Goal: Entertainment & Leisure: Consume media (video, audio)

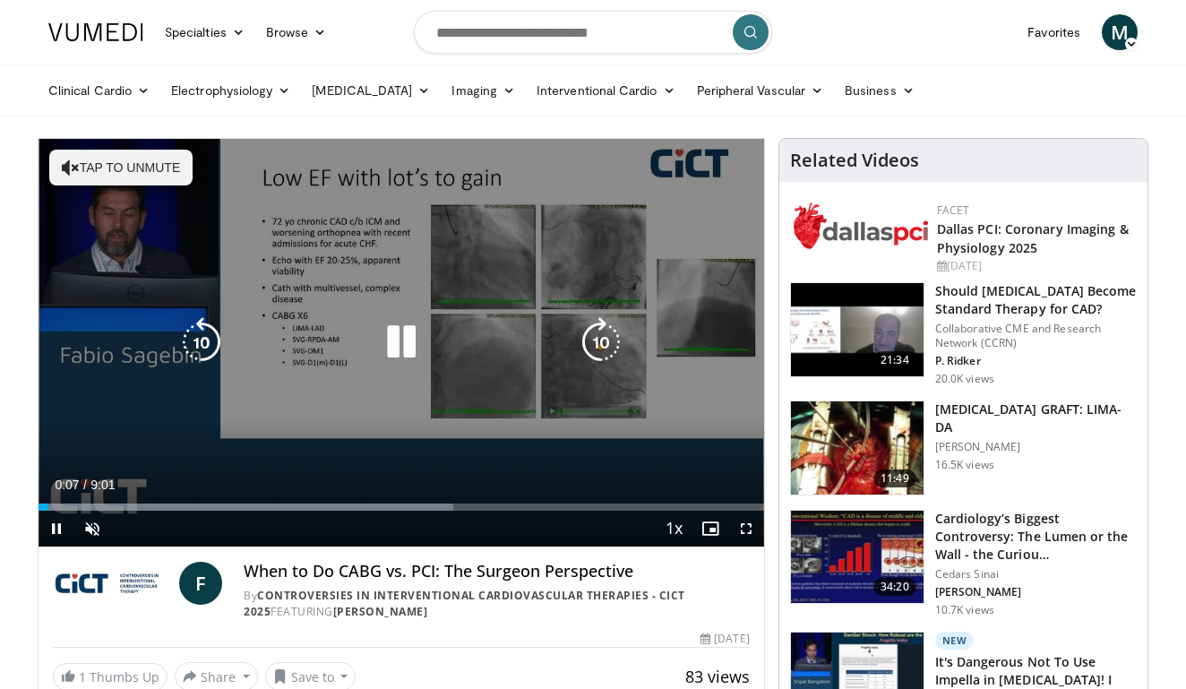
click at [157, 168] on button "Tap to unmute" at bounding box center [120, 168] width 143 height 36
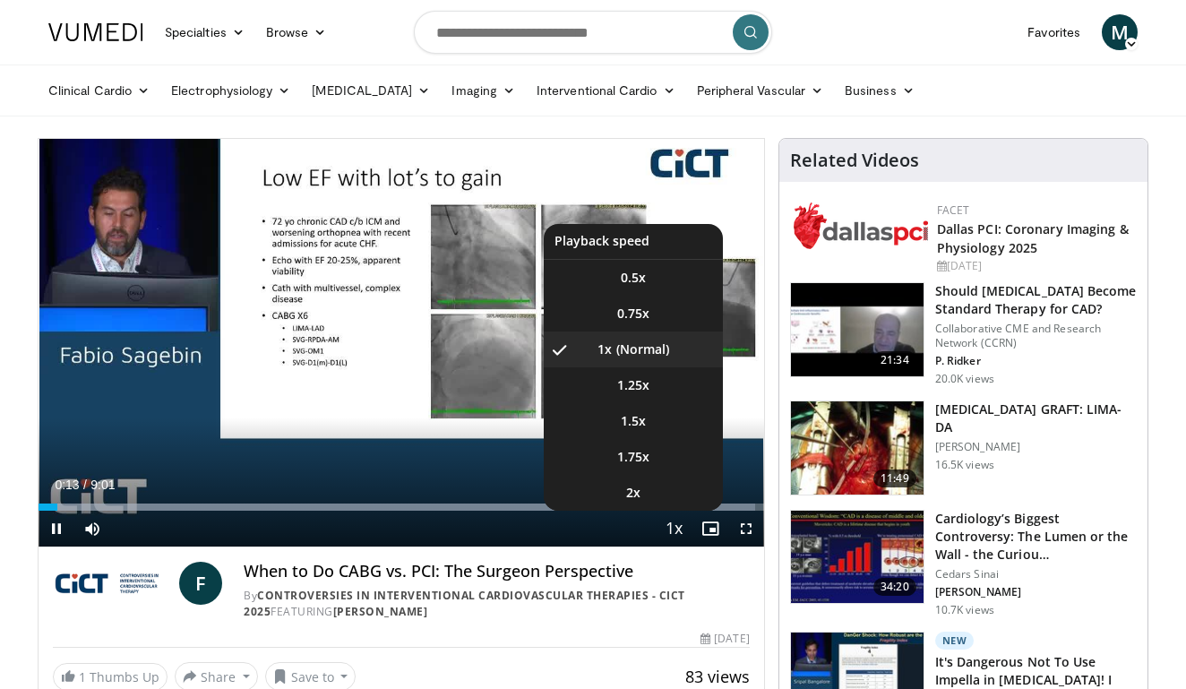
click at [675, 527] on span "Video Player" at bounding box center [674, 530] width 25 height 36
click at [647, 418] on li "1.5x" at bounding box center [633, 421] width 179 height 36
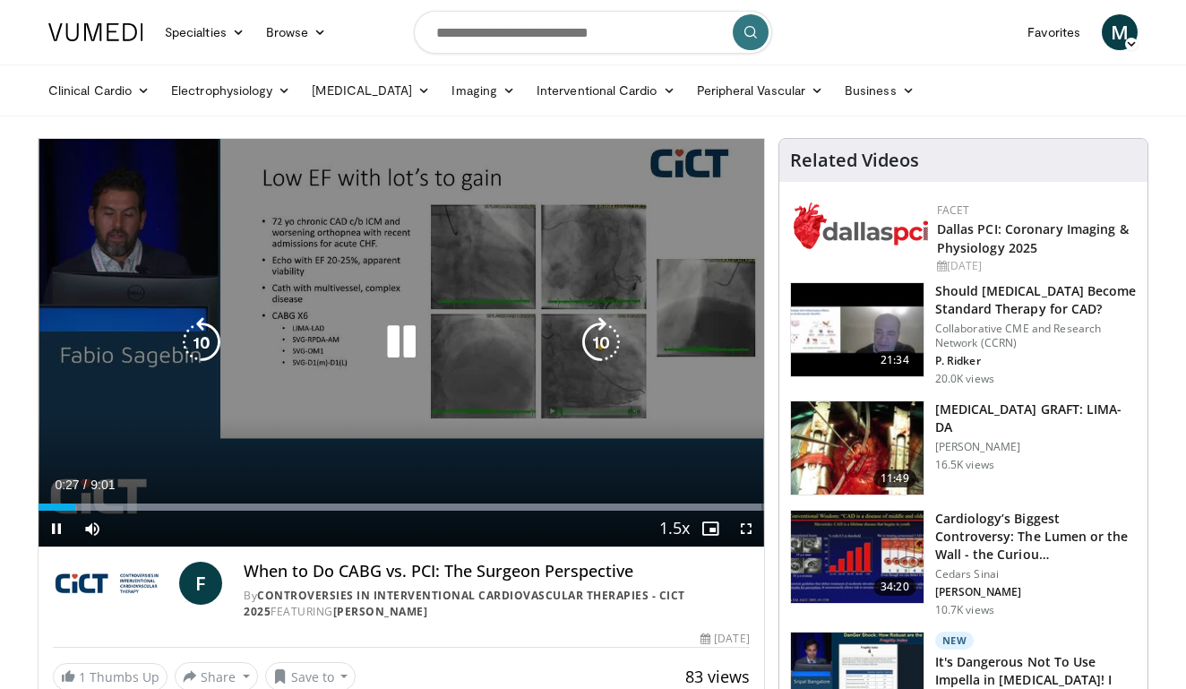
click at [410, 344] on icon "Video Player" at bounding box center [401, 342] width 50 height 50
click at [397, 342] on icon "Video Player" at bounding box center [401, 342] width 50 height 50
click at [582, 410] on div "10 seconds Tap to unmute" at bounding box center [402, 343] width 726 height 408
click at [398, 336] on icon "Video Player" at bounding box center [401, 342] width 50 height 50
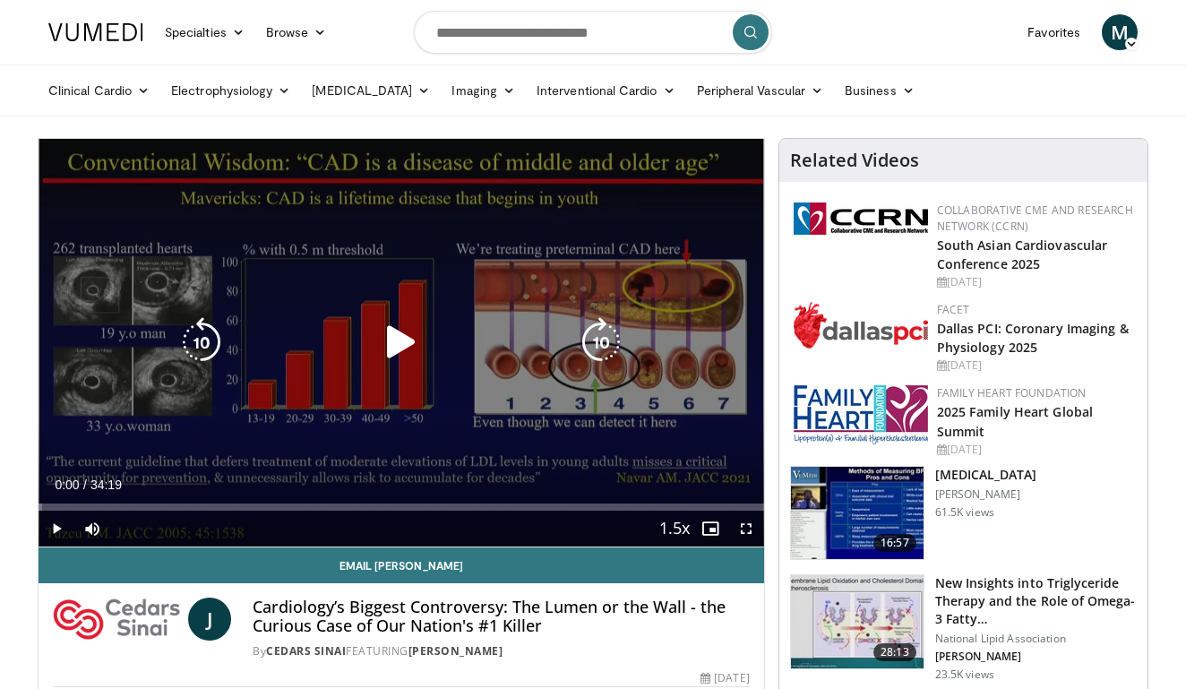
click at [397, 346] on icon "Video Player" at bounding box center [401, 342] width 50 height 50
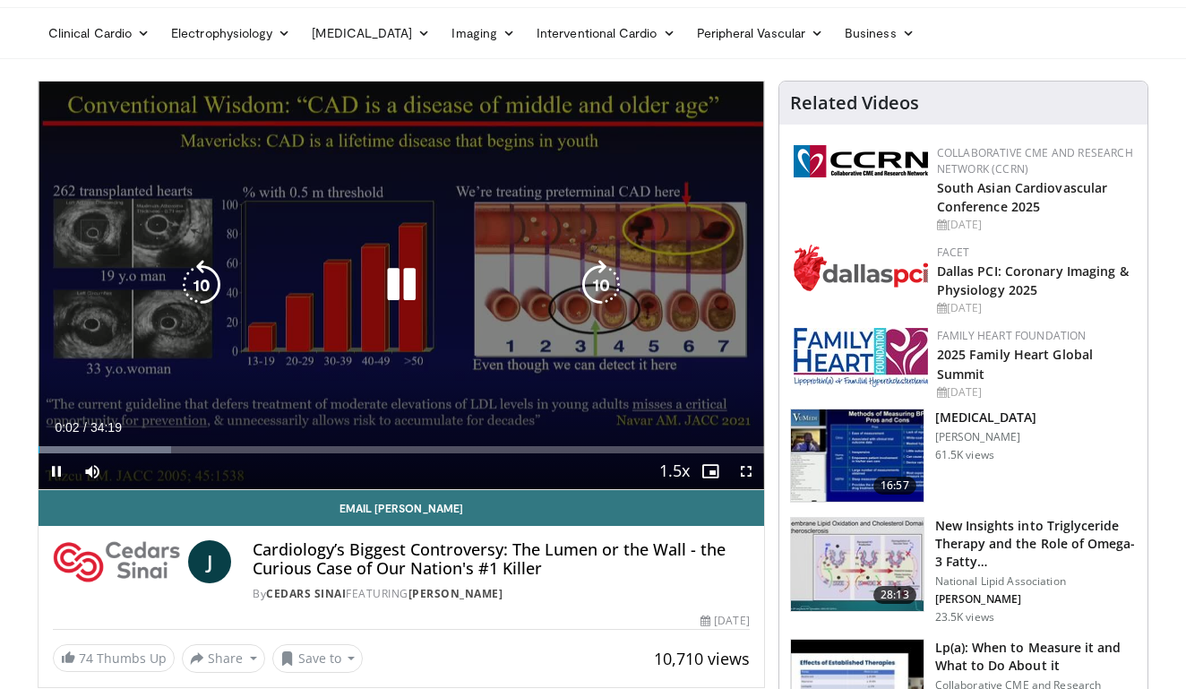
scroll to position [57, 0]
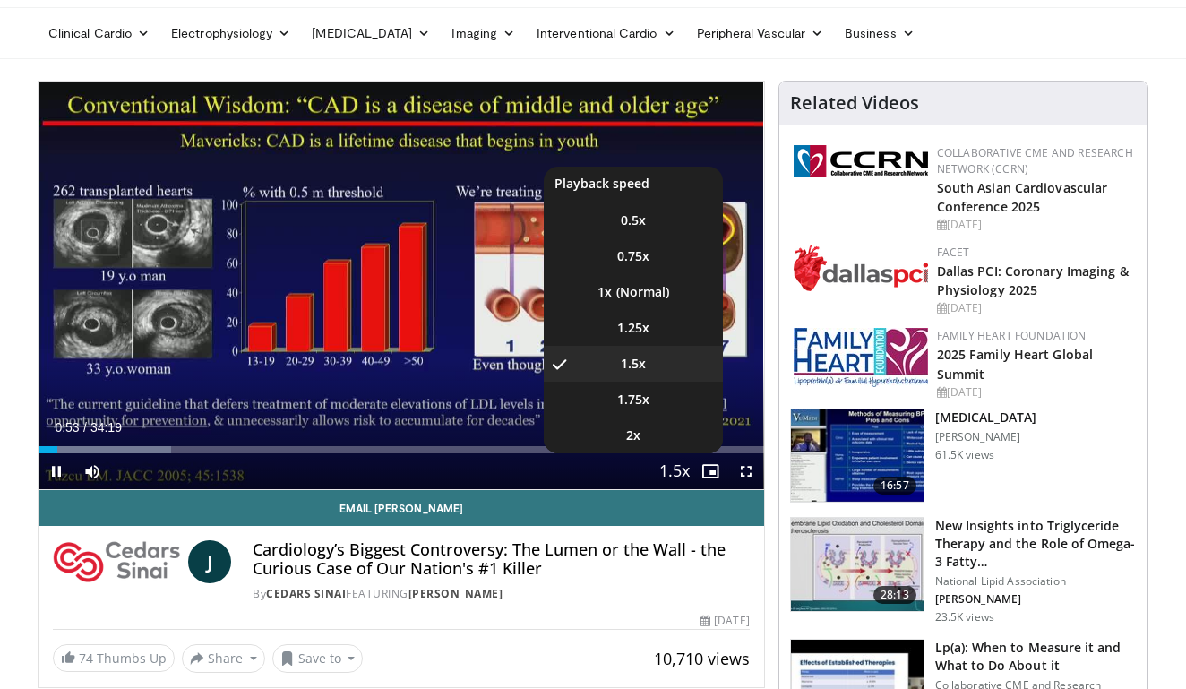
click at [675, 470] on span "Video Player" at bounding box center [674, 472] width 25 height 36
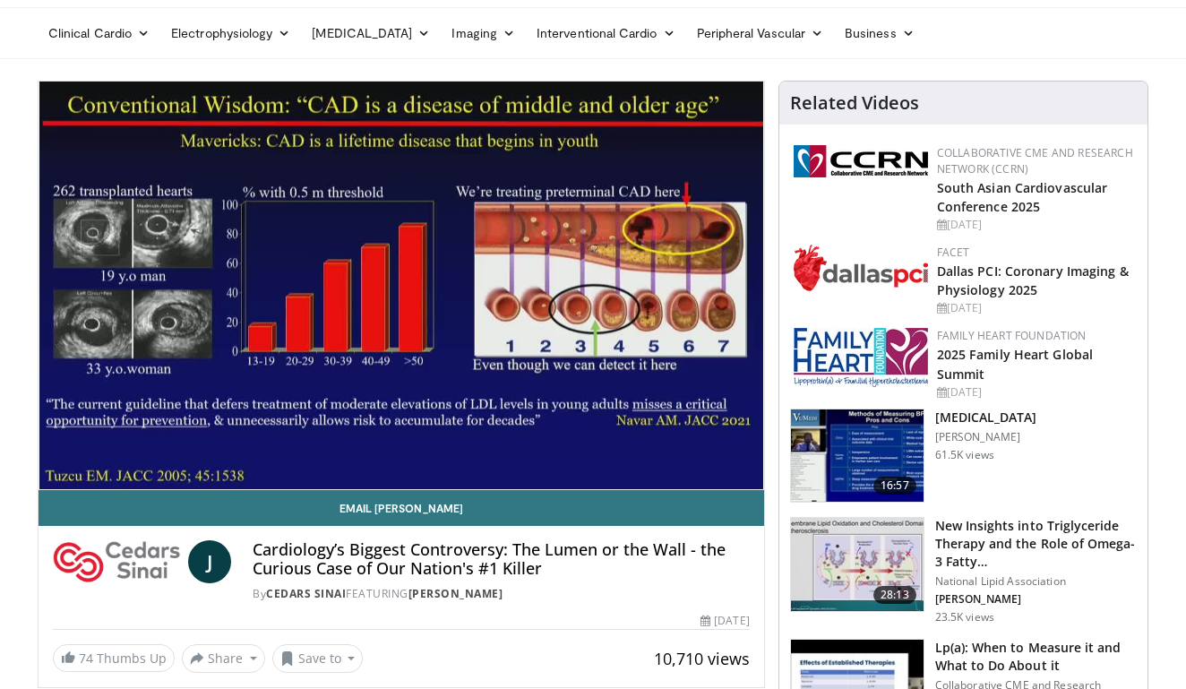
click at [675, 470] on div "10 seconds Tap to unmute" at bounding box center [402, 286] width 726 height 408
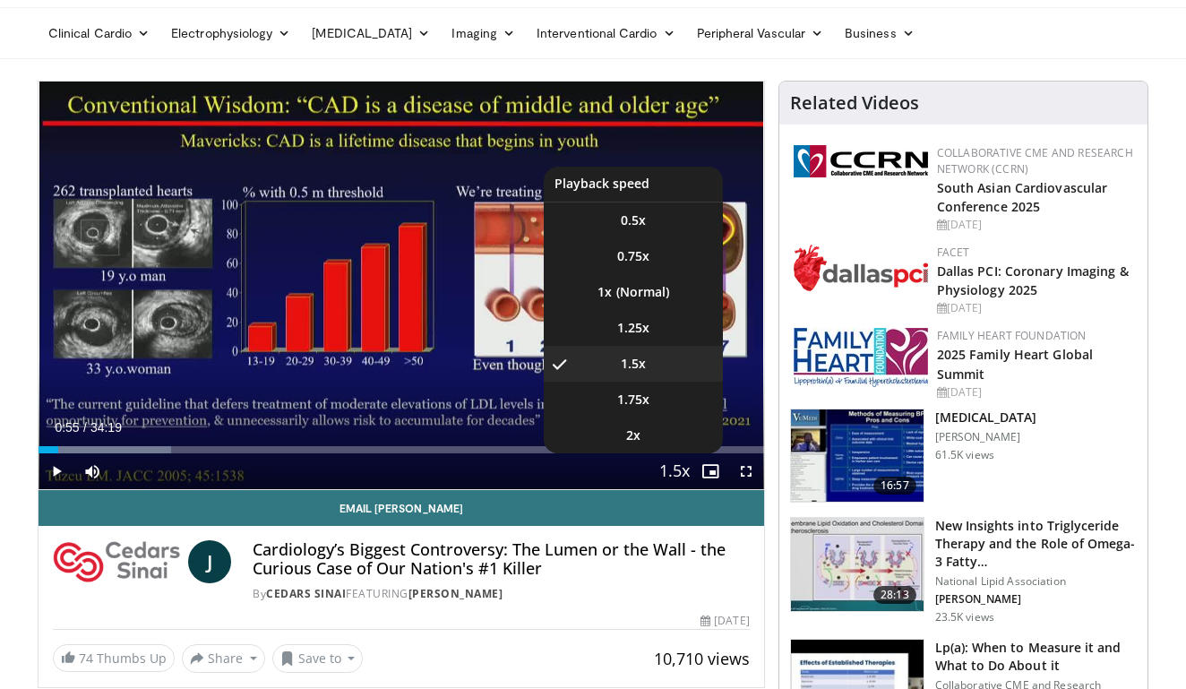
click at [675, 470] on span "Video Player" at bounding box center [674, 472] width 25 height 36
click at [634, 430] on span "2x" at bounding box center [633, 435] width 14 height 18
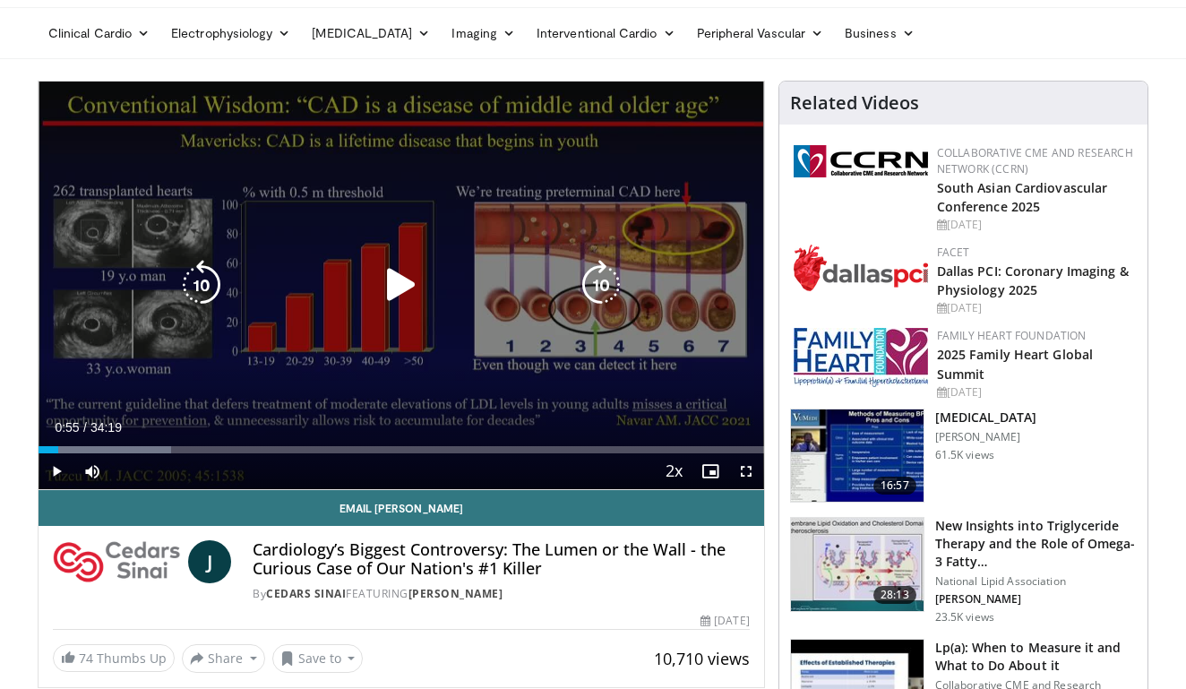
click at [392, 288] on icon "Video Player" at bounding box center [401, 285] width 50 height 50
click at [636, 367] on div "10 seconds Tap to unmute" at bounding box center [402, 286] width 726 height 408
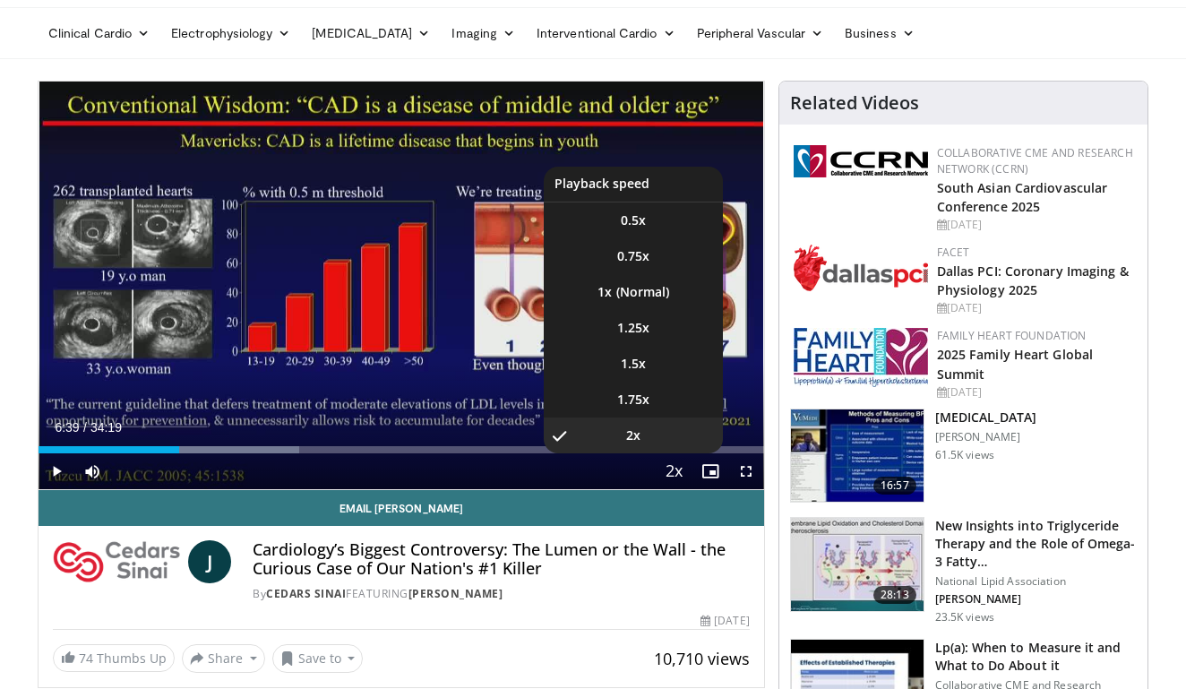
click at [674, 474] on span "Video Player" at bounding box center [674, 472] width 25 height 36
click at [641, 360] on span "1.5x" at bounding box center [633, 364] width 25 height 18
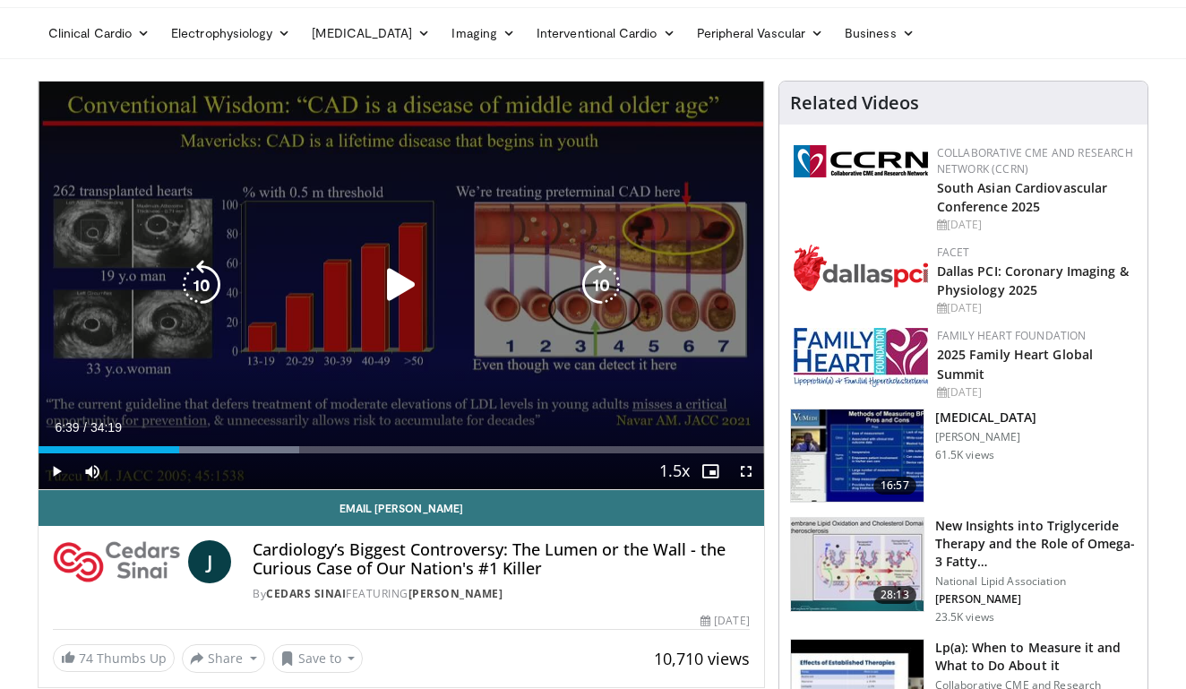
click at [398, 281] on icon "Video Player" at bounding box center [401, 285] width 50 height 50
click at [403, 289] on div "10 seconds Tap to unmute" at bounding box center [402, 286] width 726 height 408
click at [398, 288] on icon "Video Player" at bounding box center [401, 285] width 50 height 50
click at [400, 276] on icon "Video Player" at bounding box center [401, 285] width 50 height 50
click at [391, 281] on icon "Video Player" at bounding box center [401, 285] width 50 height 50
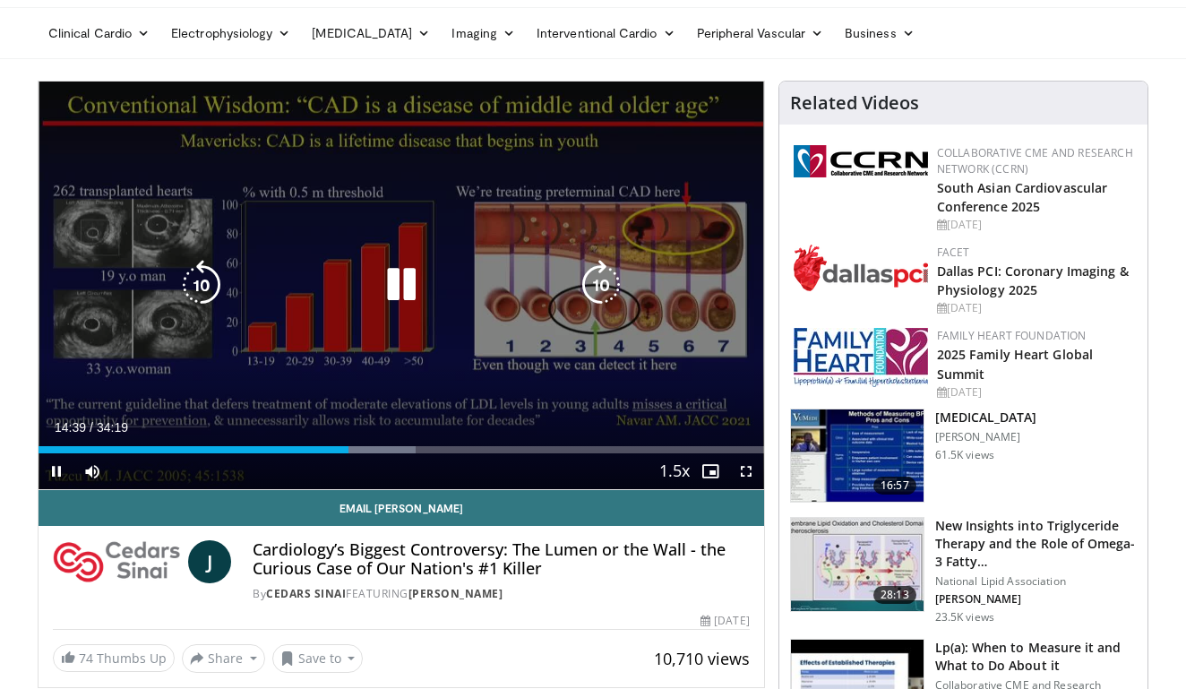
click at [209, 286] on icon "Video Player" at bounding box center [201, 285] width 50 height 50
click at [208, 287] on icon "Video Player" at bounding box center [201, 285] width 50 height 50
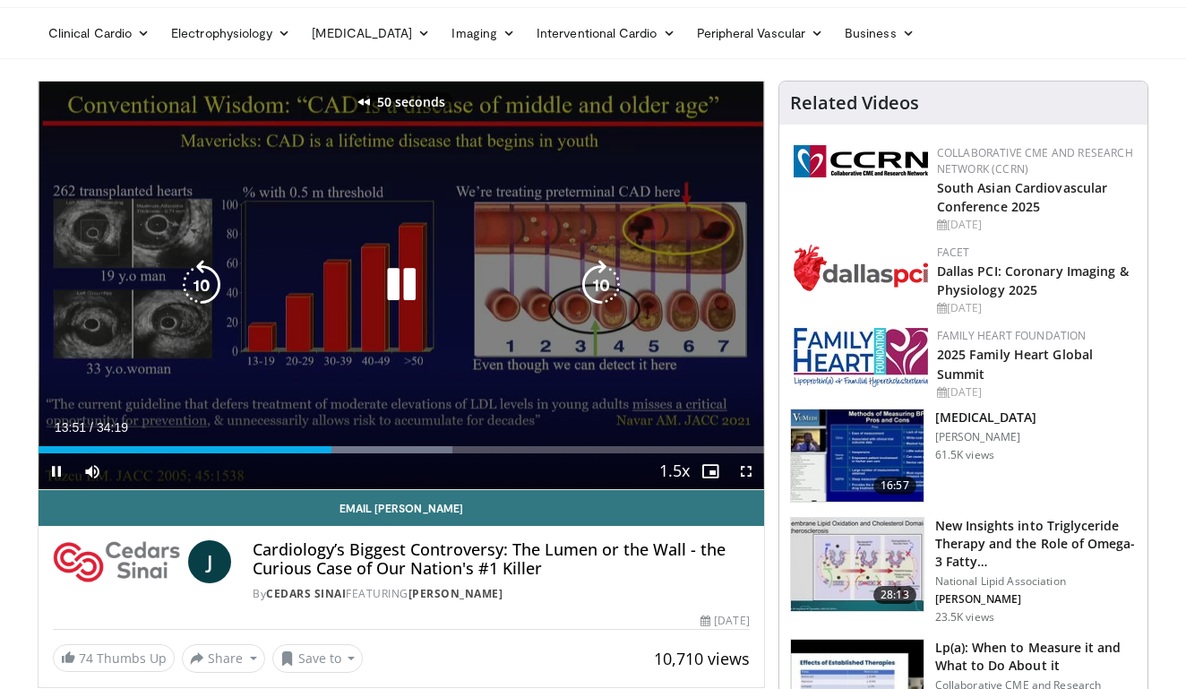
click at [208, 287] on icon "Video Player" at bounding box center [201, 285] width 50 height 50
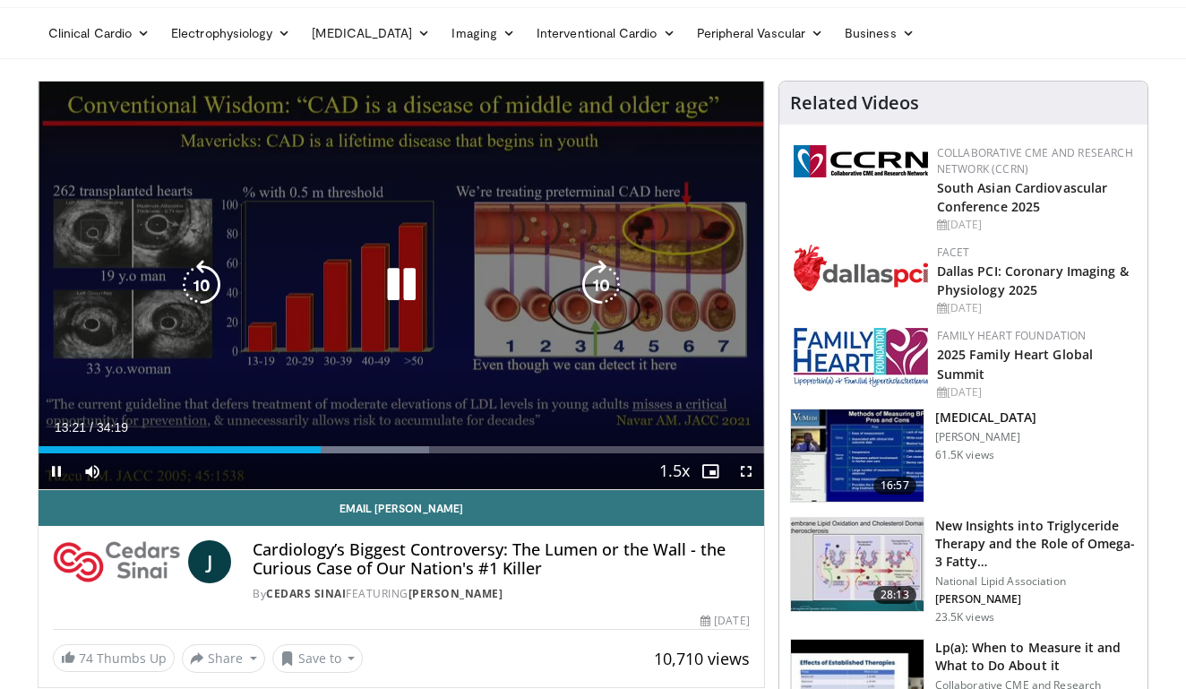
click at [198, 277] on icon "Video Player" at bounding box center [201, 285] width 50 height 50
click at [409, 282] on icon "Video Player" at bounding box center [401, 285] width 50 height 50
click at [391, 293] on icon "Video Player" at bounding box center [401, 285] width 50 height 50
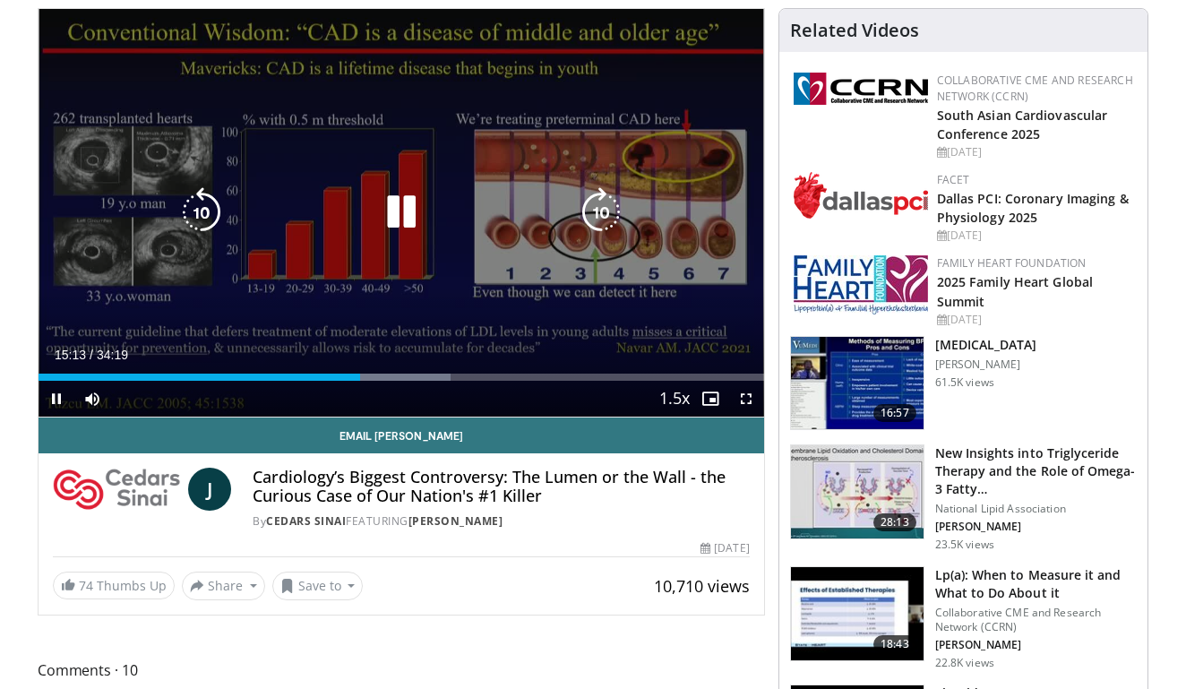
scroll to position [133, 0]
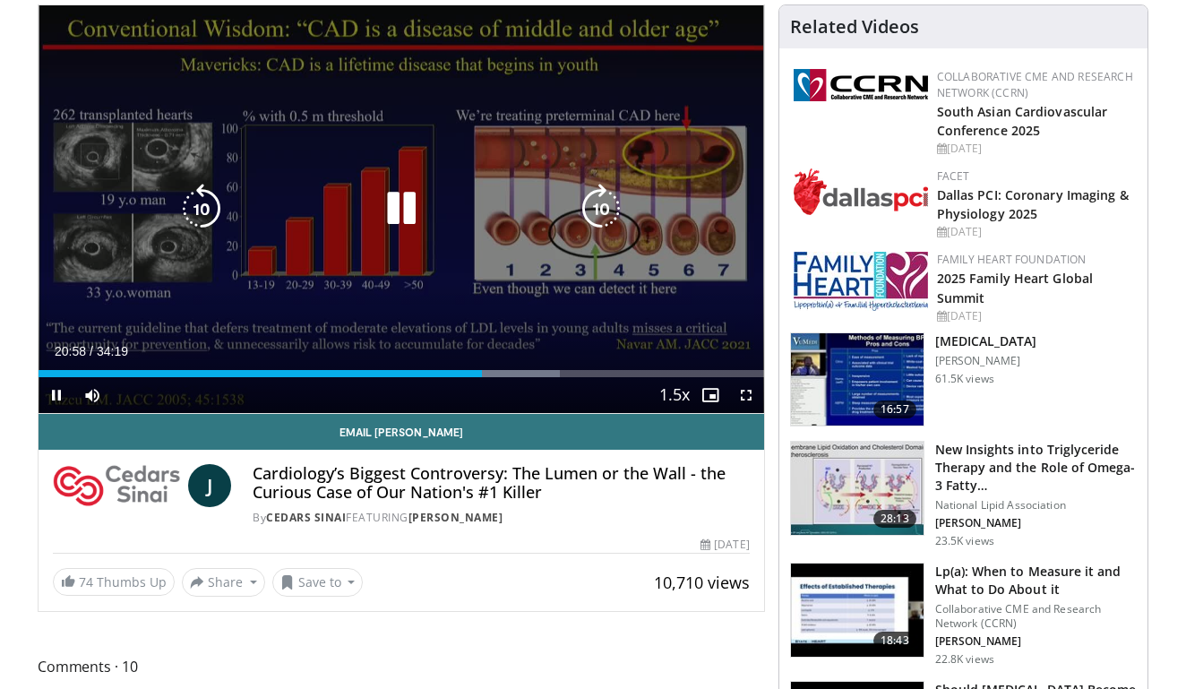
click at [736, 18] on div "10 seconds Tap to unmute" at bounding box center [402, 209] width 726 height 408
click at [403, 209] on icon "Video Player" at bounding box center [401, 209] width 50 height 50
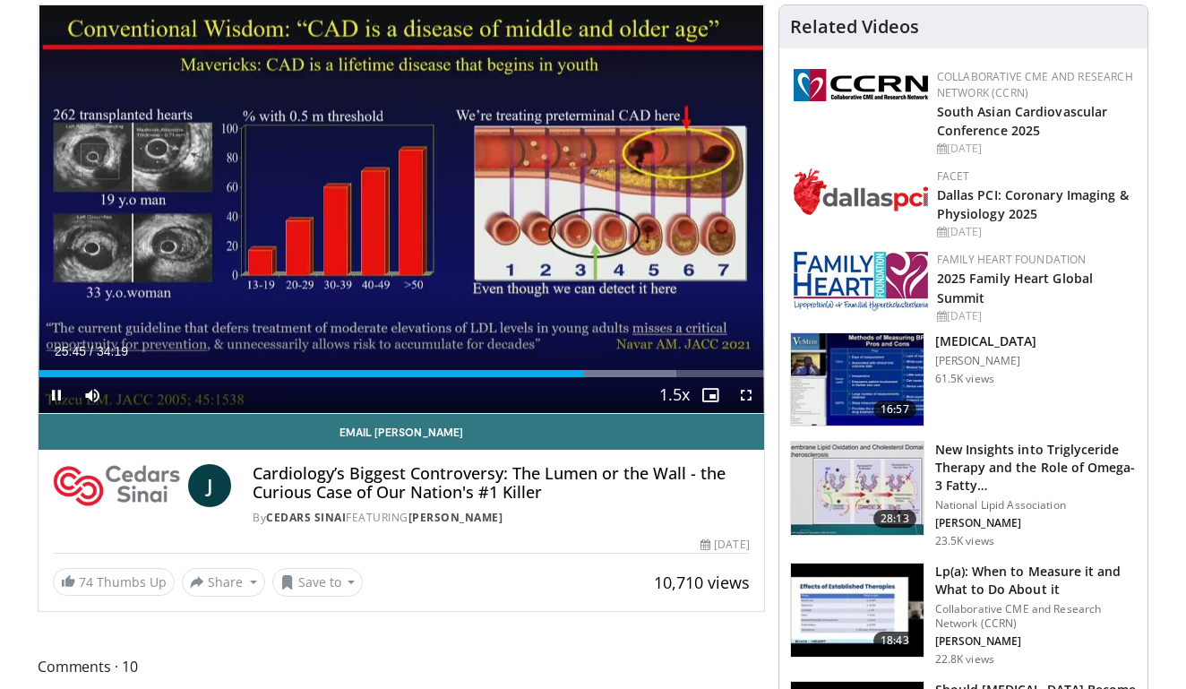
click at [399, 204] on div "10 seconds Tap to unmute" at bounding box center [402, 209] width 726 height 408
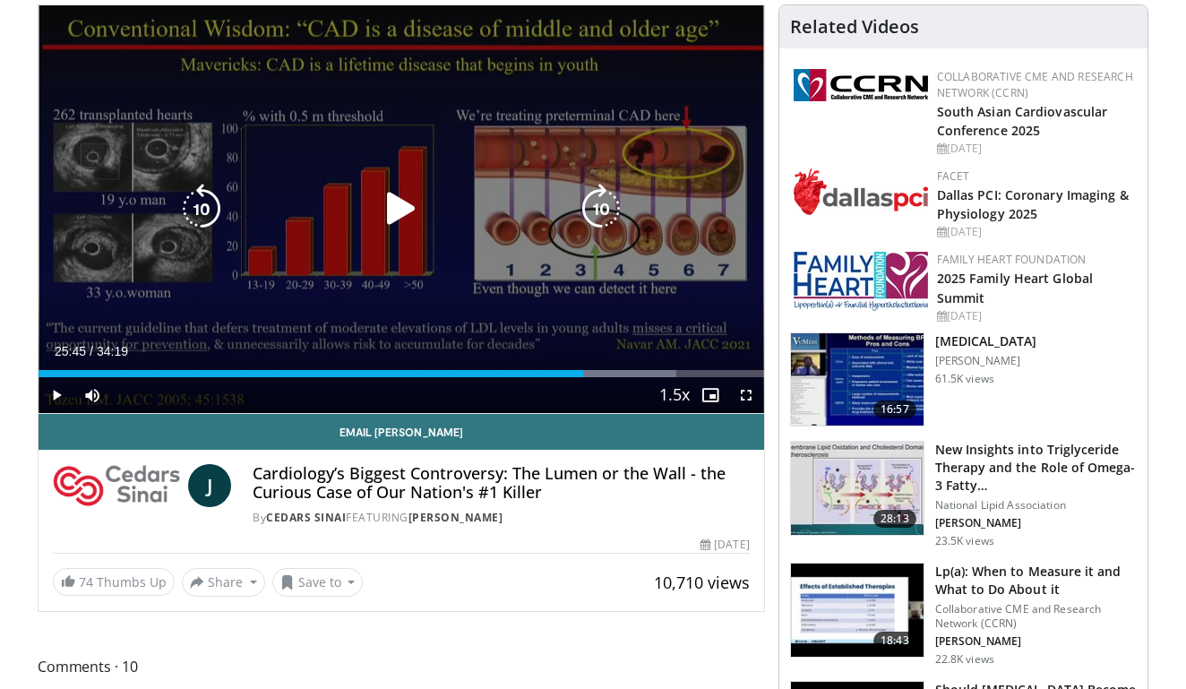
click at [399, 208] on icon "Video Player" at bounding box center [401, 209] width 50 height 50
click at [631, 291] on div "10 seconds Tap to unmute" at bounding box center [402, 209] width 726 height 408
click at [397, 210] on icon "Video Player" at bounding box center [401, 209] width 50 height 50
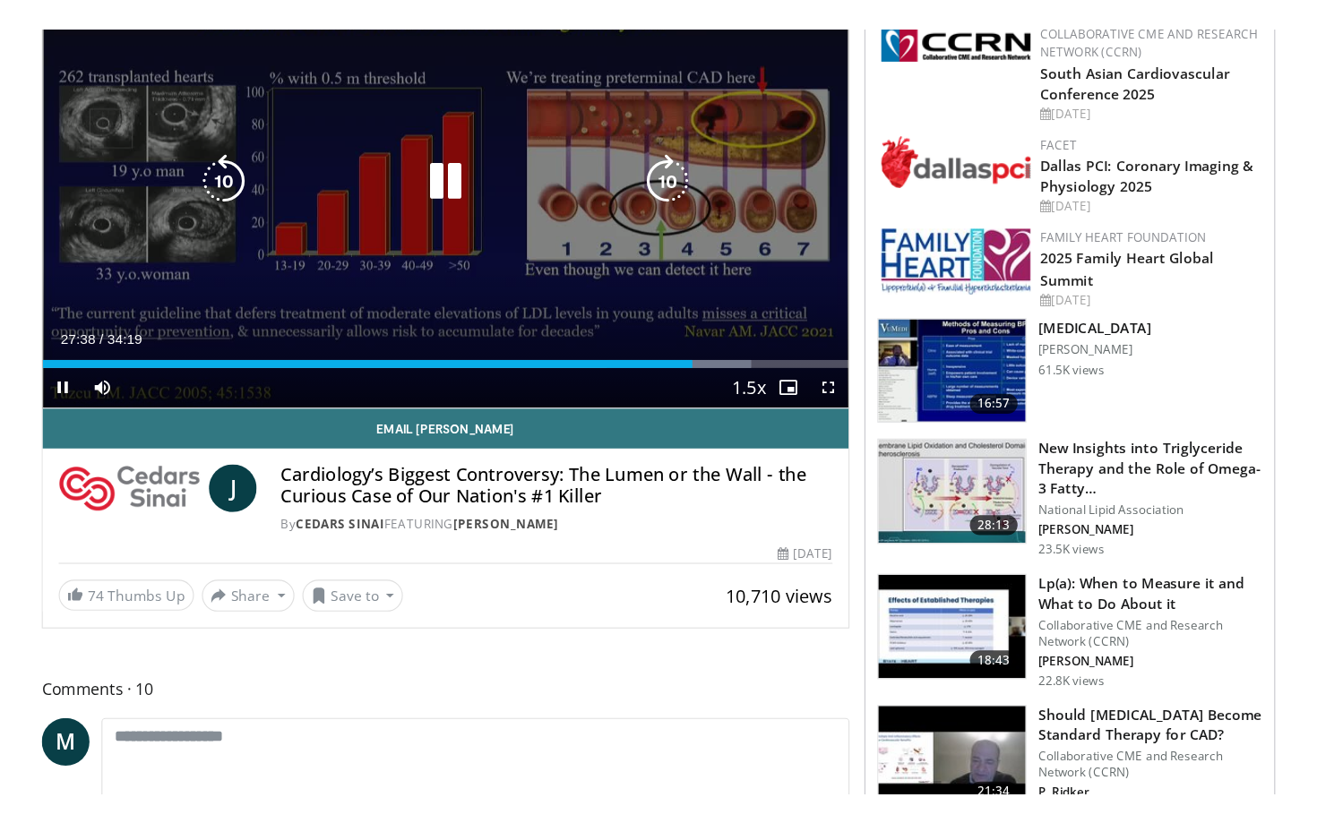
scroll to position [210, 0]
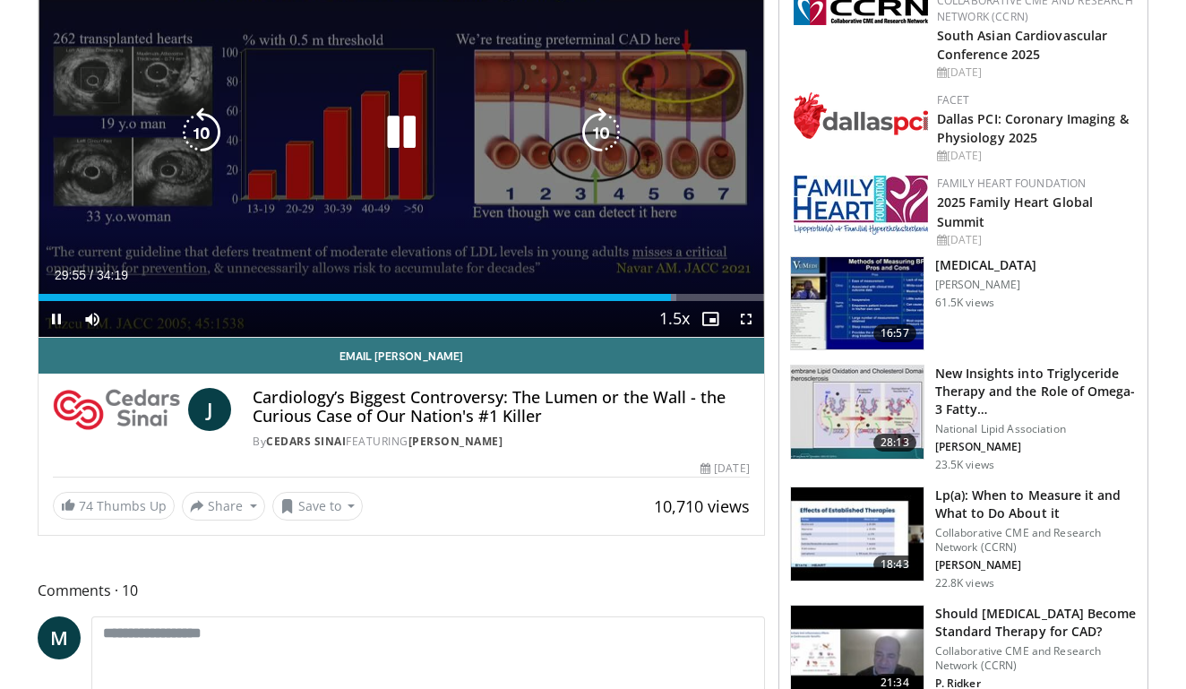
click at [404, 137] on icon "Video Player" at bounding box center [401, 133] width 50 height 50
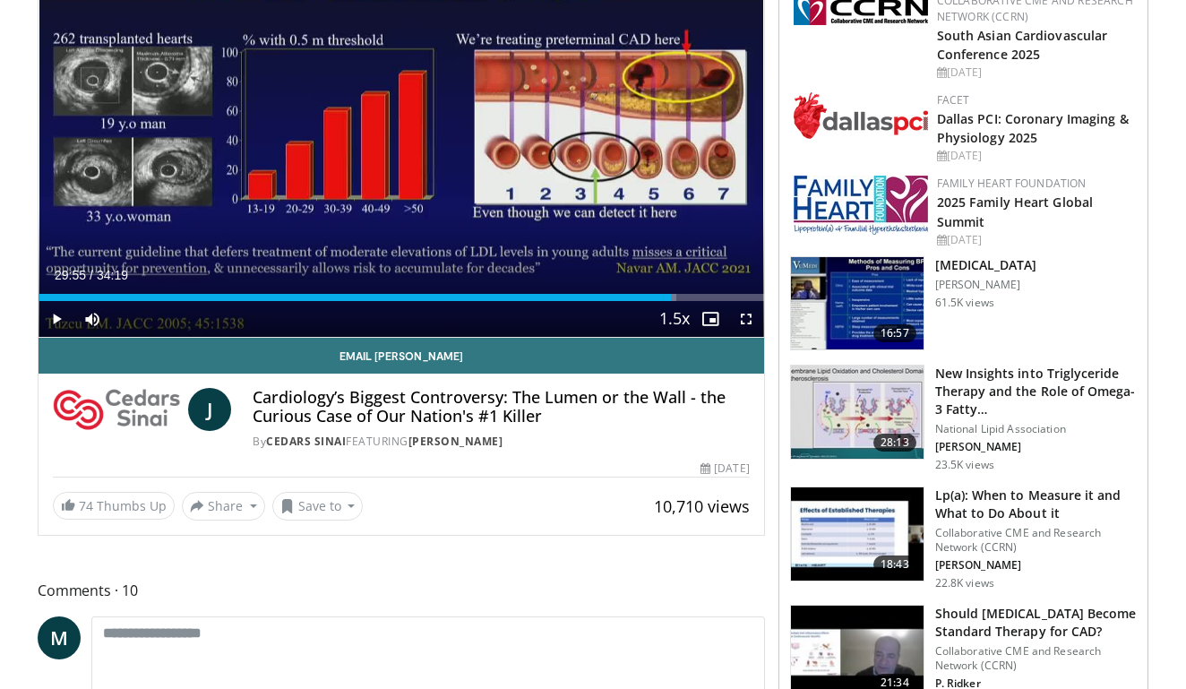
click at [402, 133] on div "10 seconds Tap to unmute" at bounding box center [402, 133] width 726 height 408
click at [744, 323] on span "Video Player" at bounding box center [746, 319] width 36 height 36
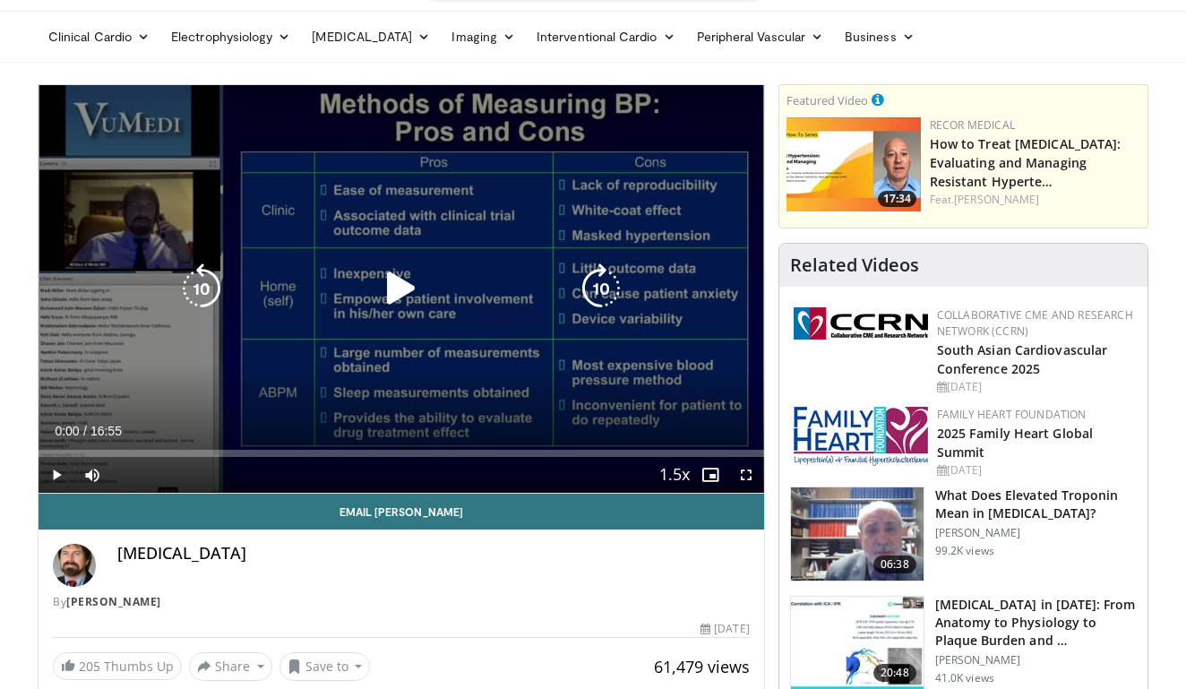
scroll to position [59, 0]
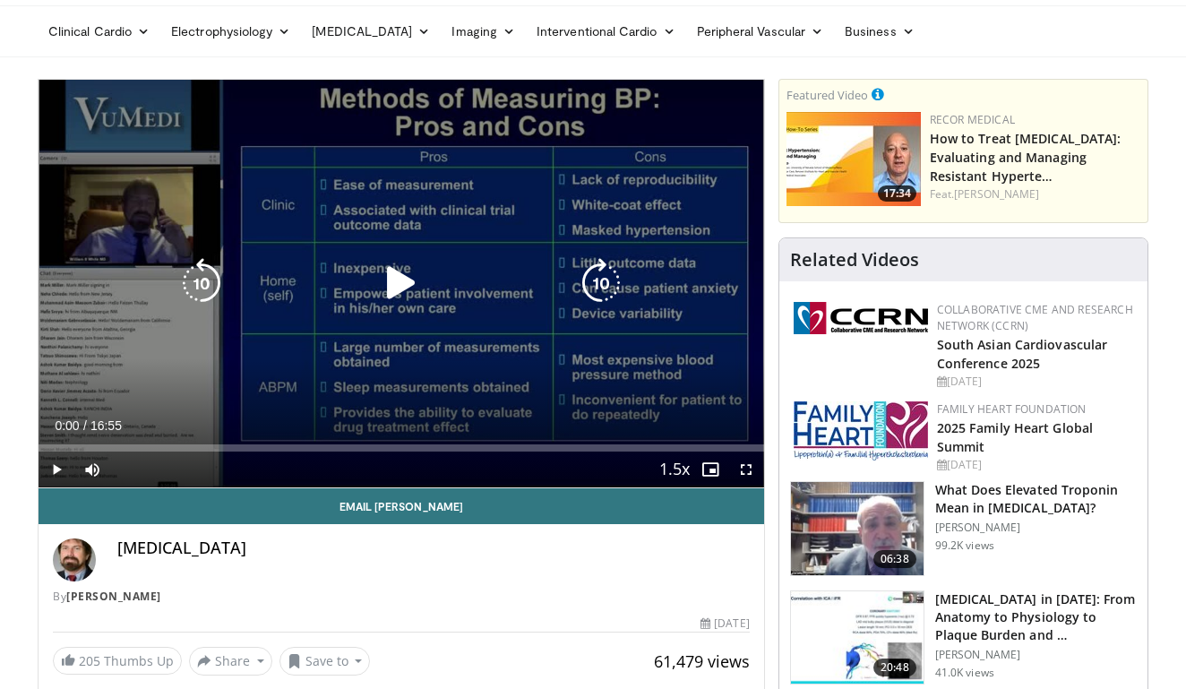
click at [411, 294] on icon "Video Player" at bounding box center [401, 283] width 50 height 50
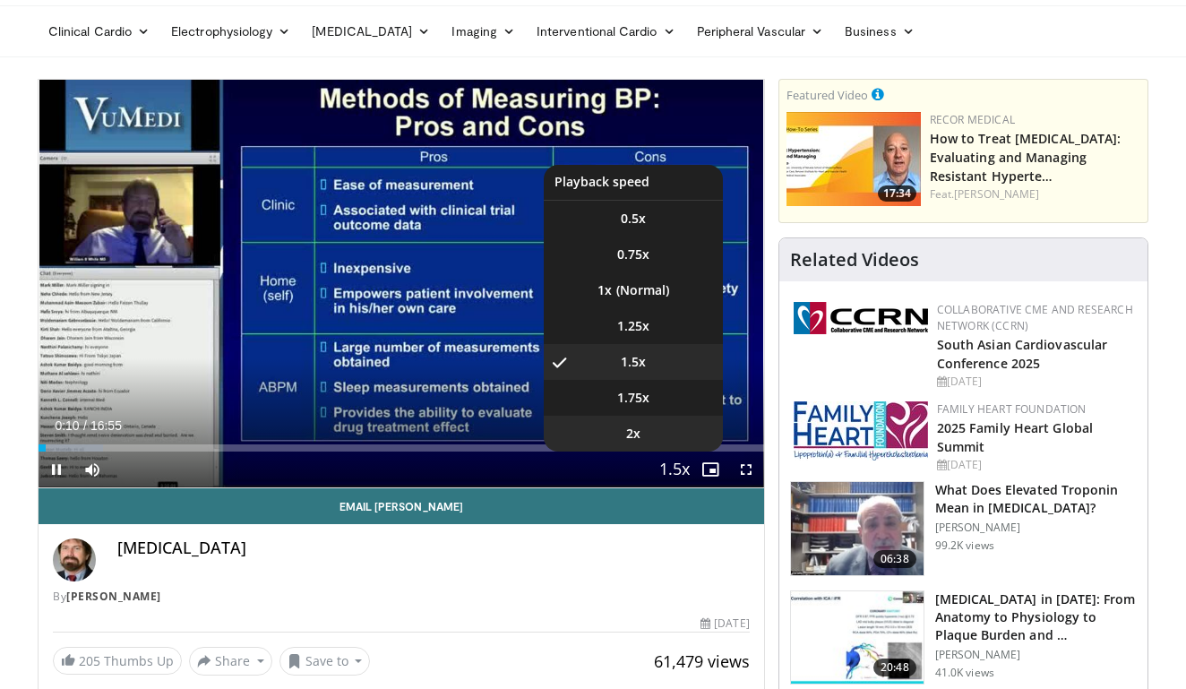
click at [657, 437] on li "2x" at bounding box center [633, 434] width 179 height 36
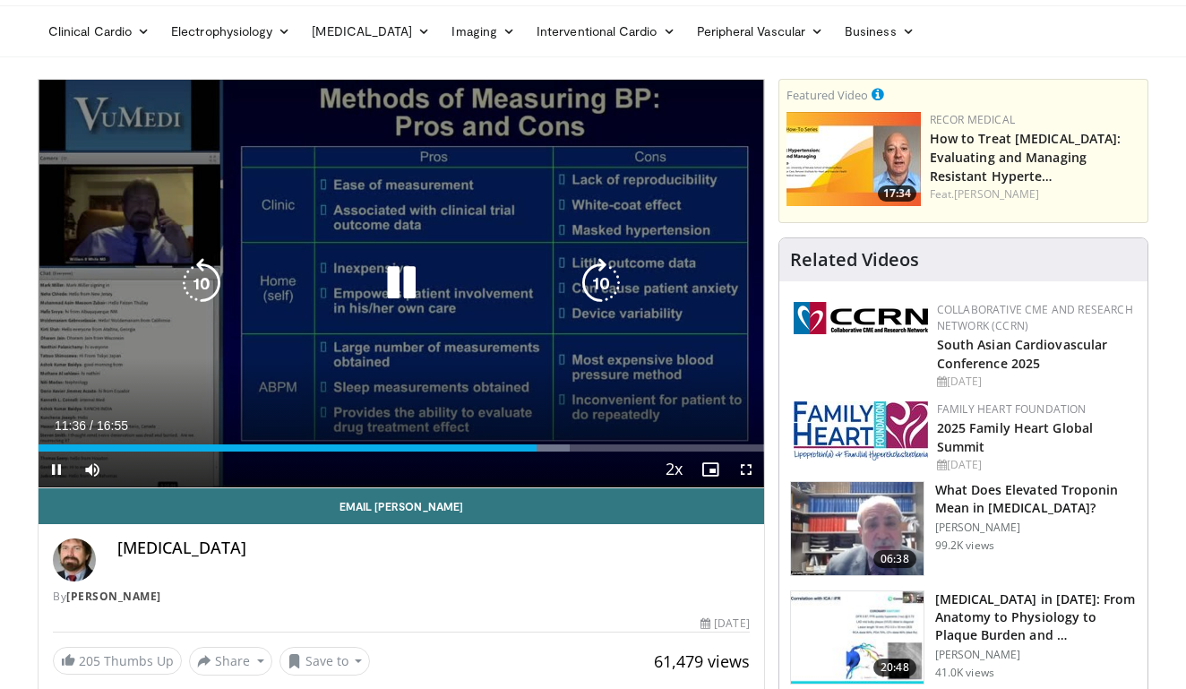
click at [204, 275] on icon "Video Player" at bounding box center [201, 283] width 50 height 50
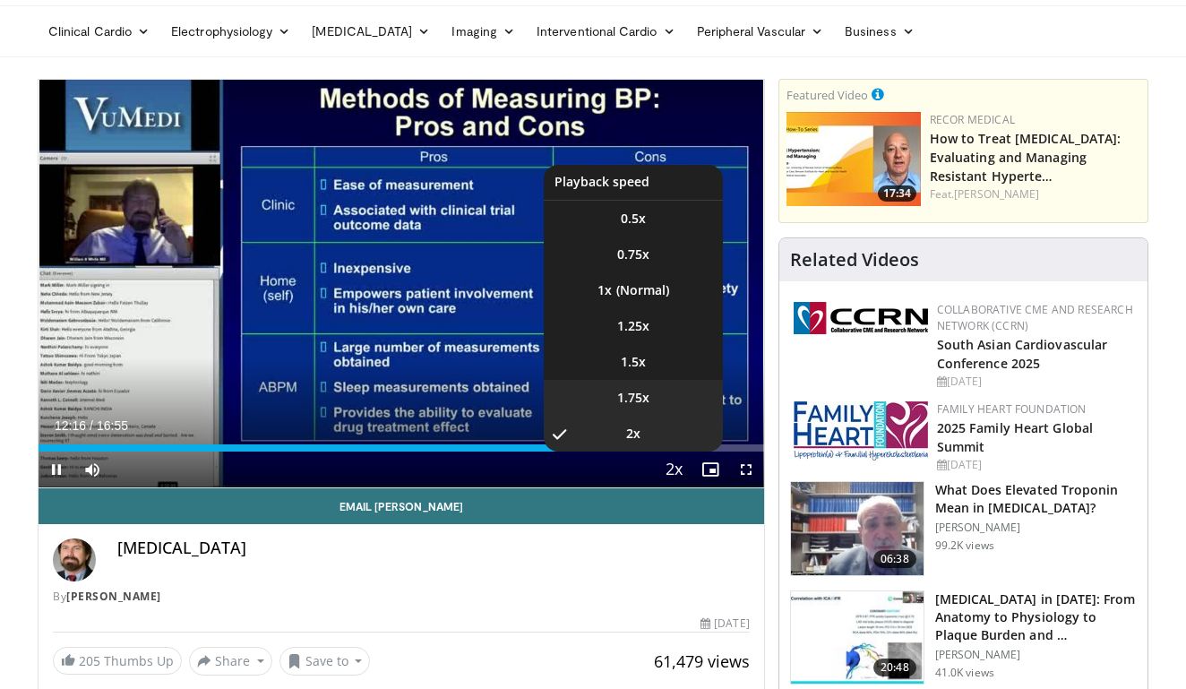
click at [638, 400] on span "1.75x" at bounding box center [633, 398] width 32 height 18
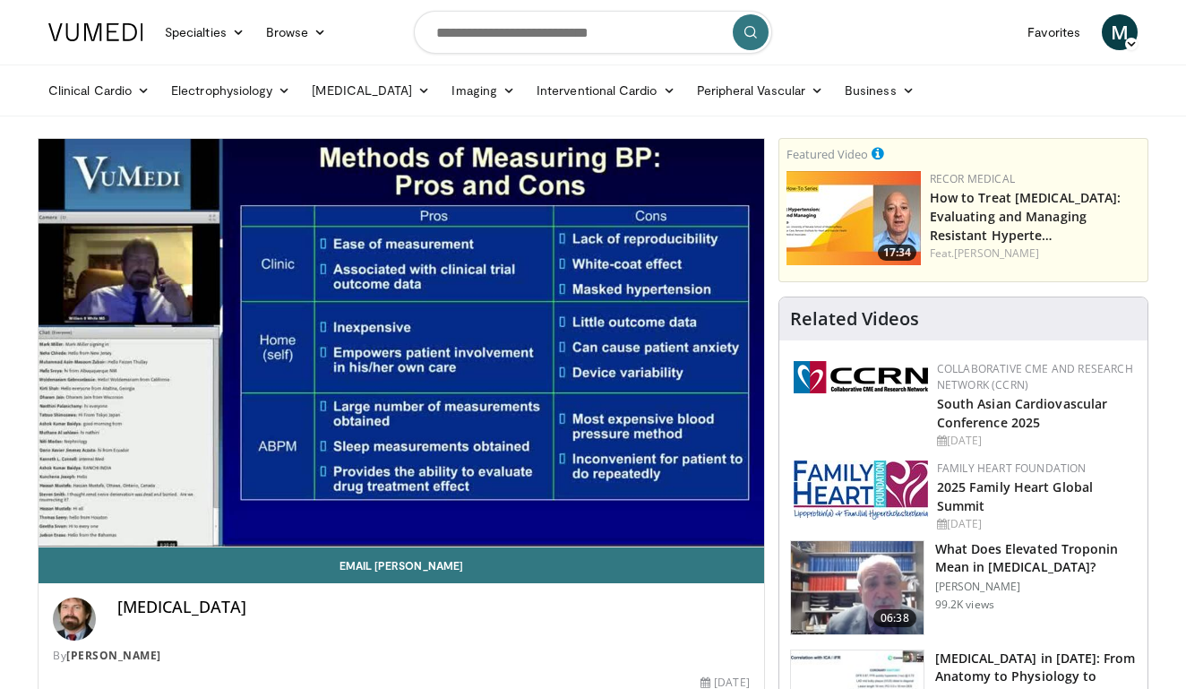
scroll to position [0, 0]
click at [900, 213] on img at bounding box center [854, 218] width 134 height 94
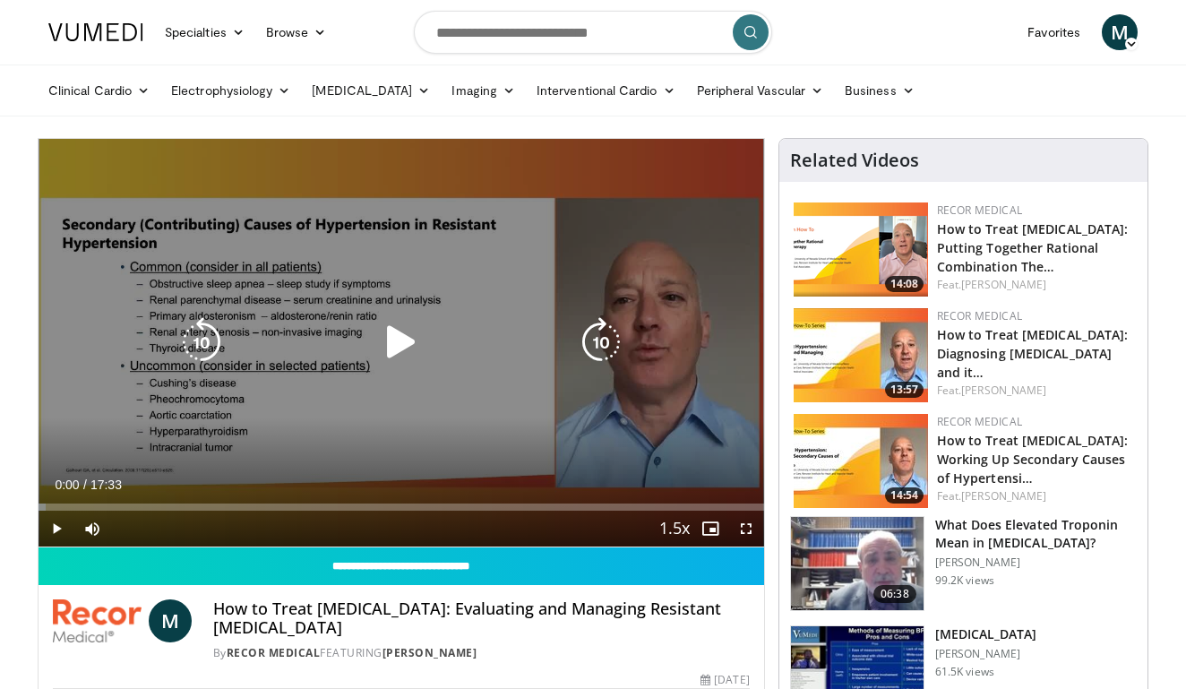
click at [402, 340] on icon "Video Player" at bounding box center [401, 342] width 50 height 50
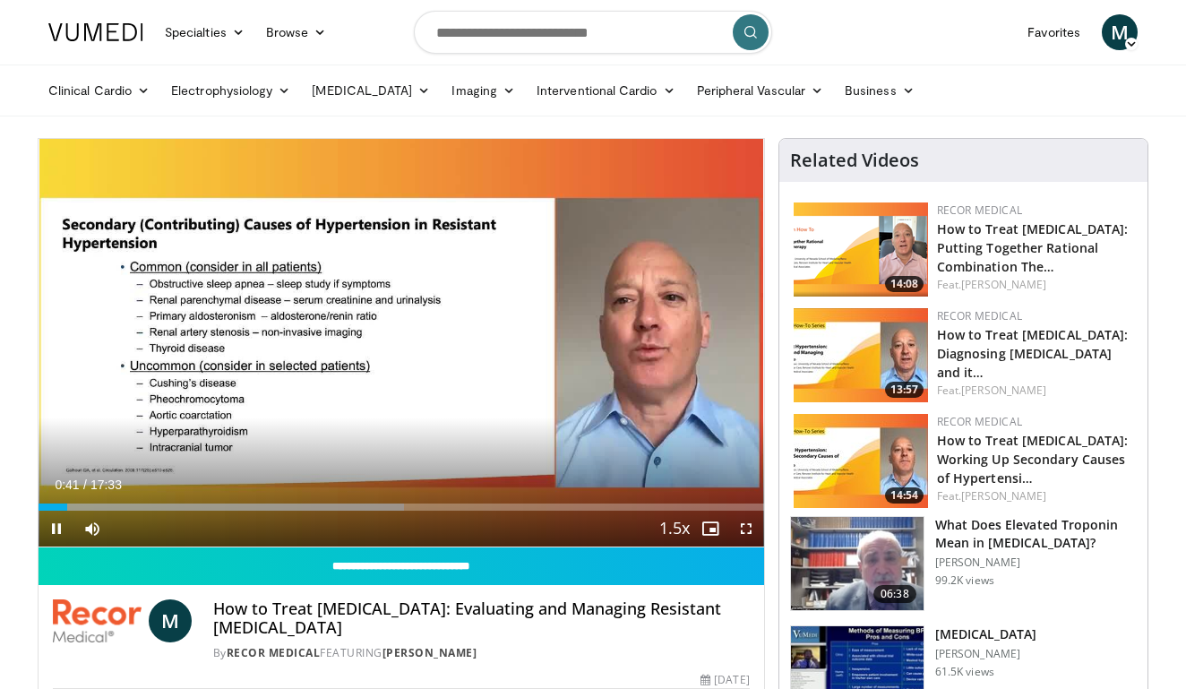
click at [743, 531] on span "Video Player" at bounding box center [746, 529] width 36 height 36
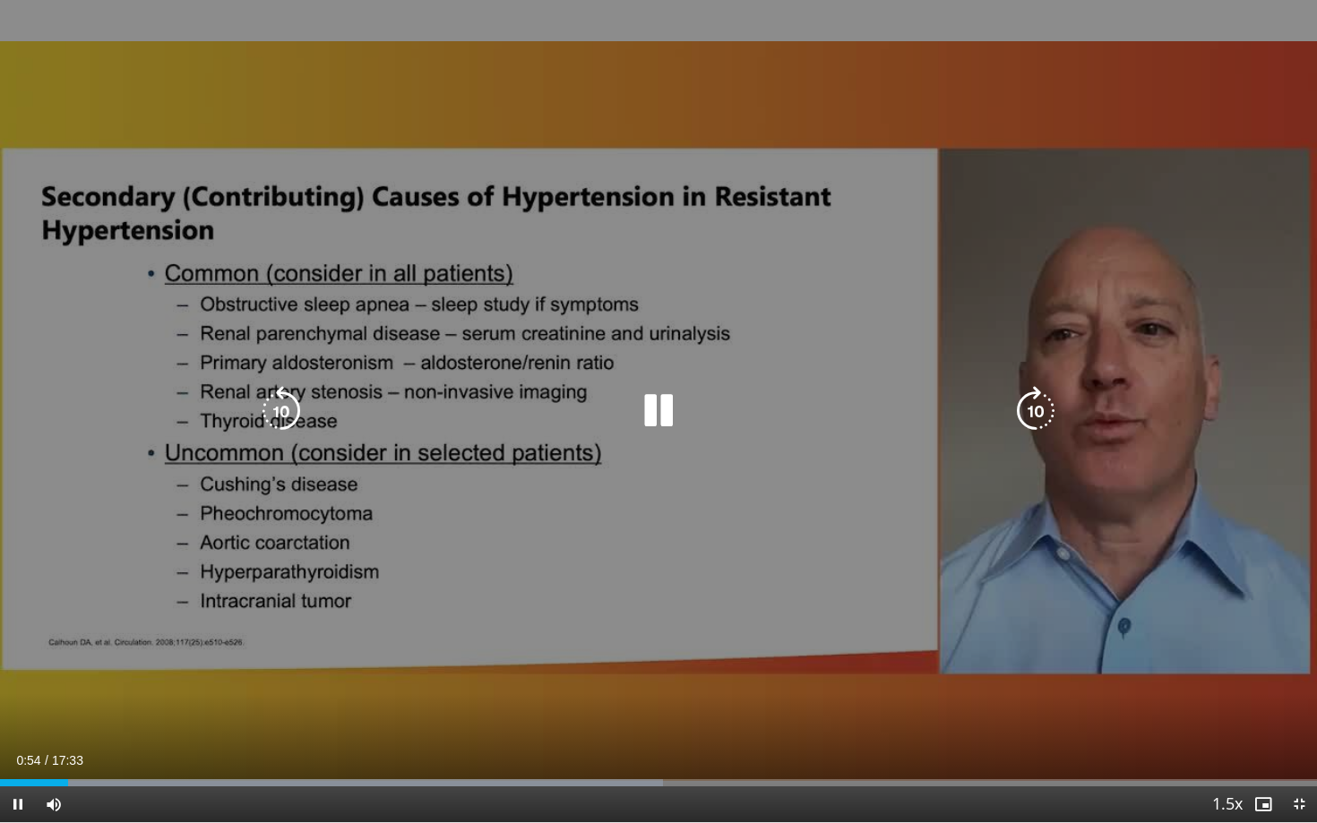
click at [284, 406] on icon "Video Player" at bounding box center [281, 411] width 50 height 50
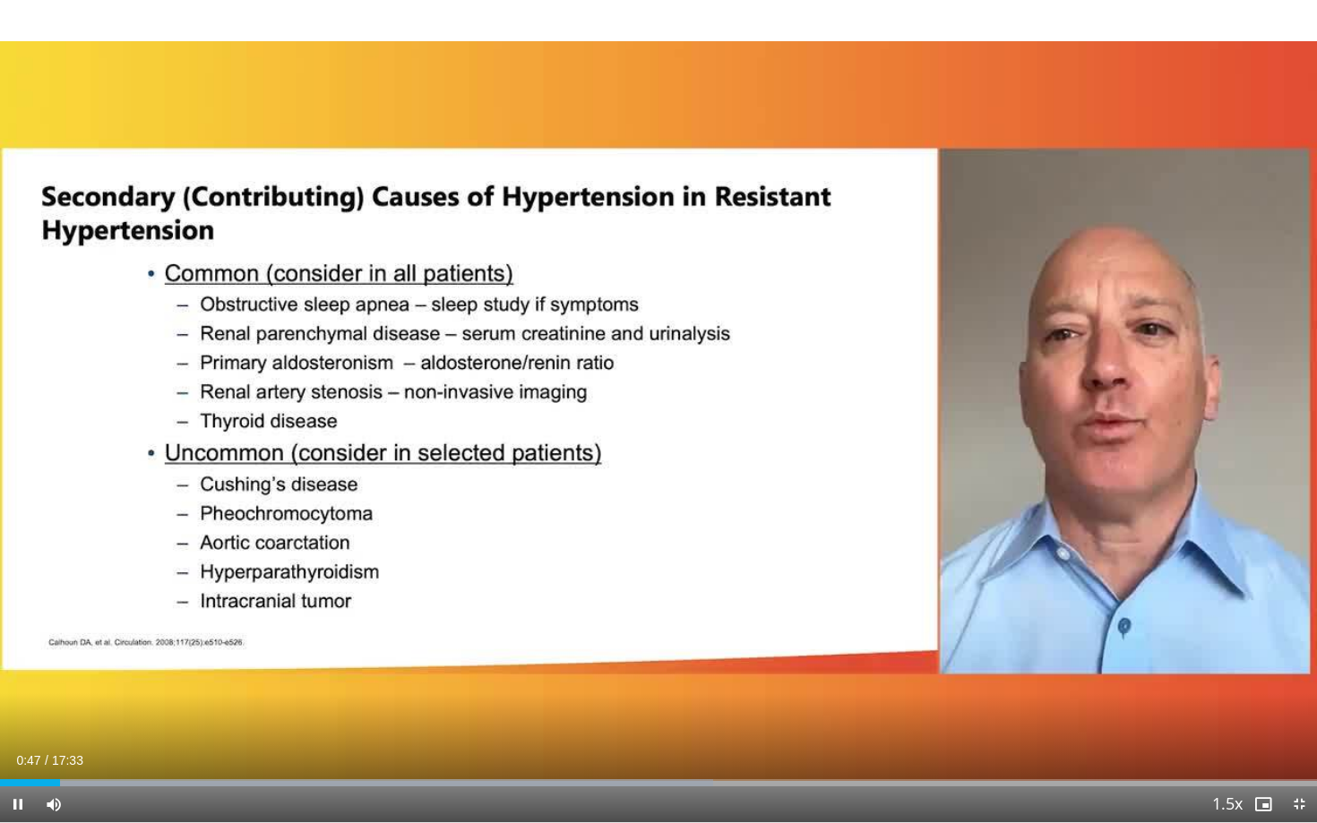
click at [1185, 688] on div "Video Player" at bounding box center [1208, 805] width 4 height 36
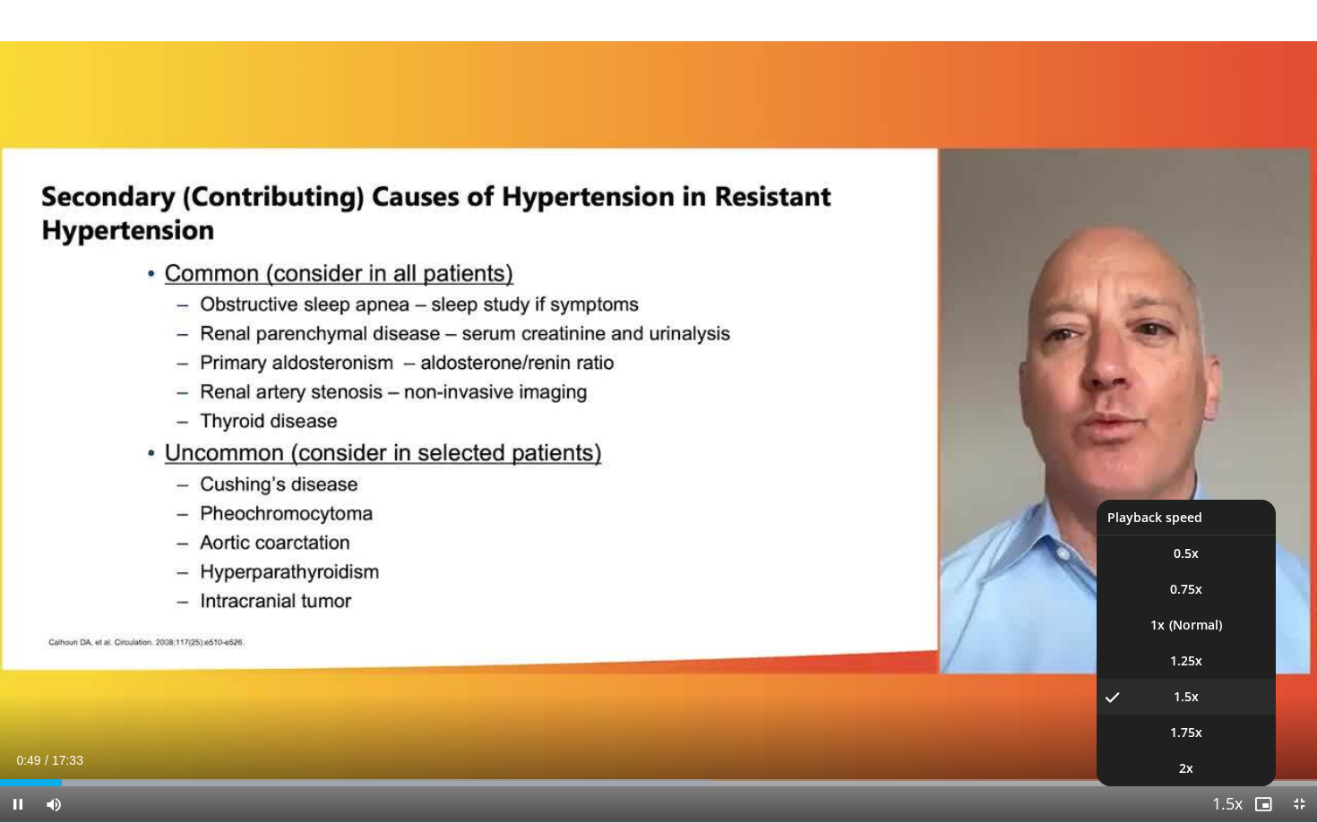
click at [1185, 688] on span "Video Player" at bounding box center [1227, 805] width 25 height 36
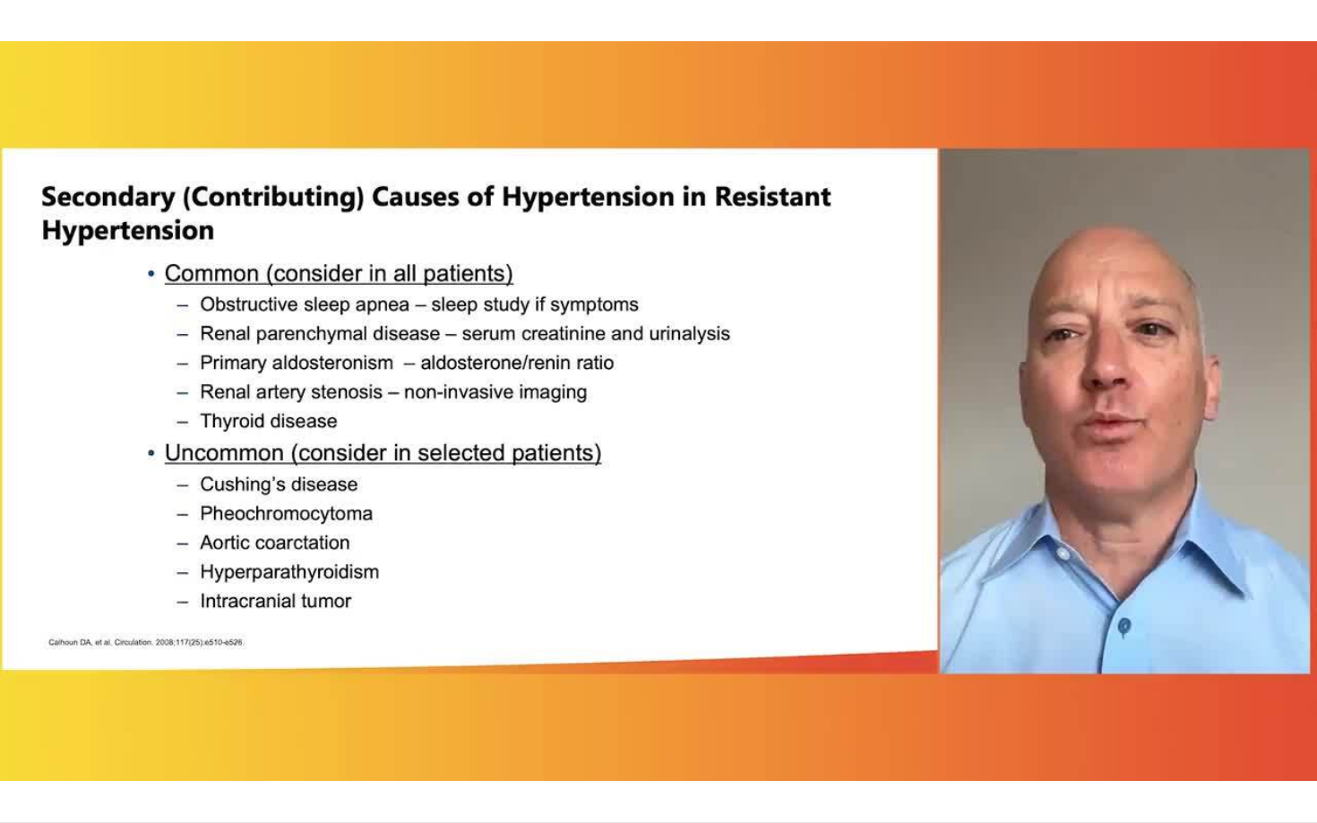
click at [1185, 688] on div "10 seconds Tap to unmute" at bounding box center [658, 411] width 1317 height 822
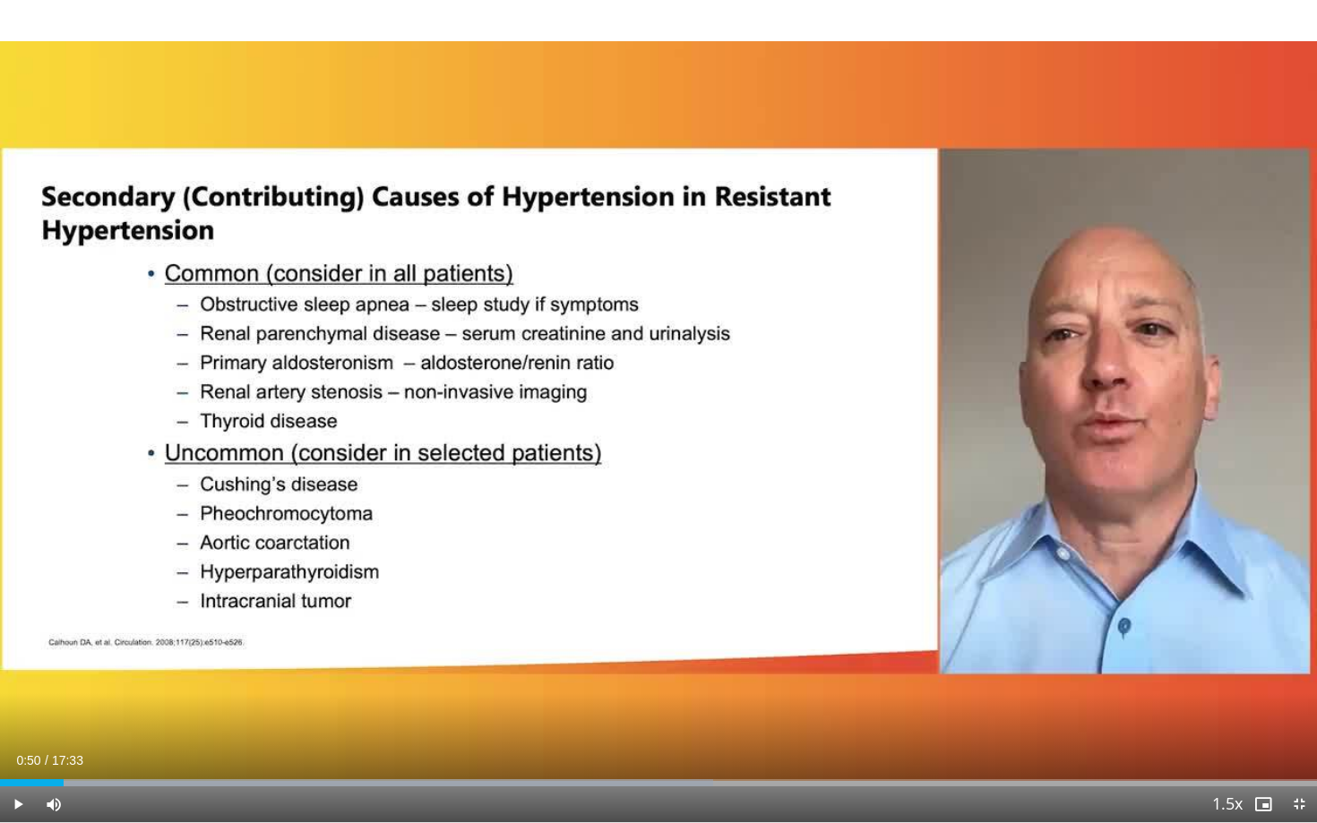
click at [1185, 688] on span "Video Player" at bounding box center [1227, 805] width 25 height 36
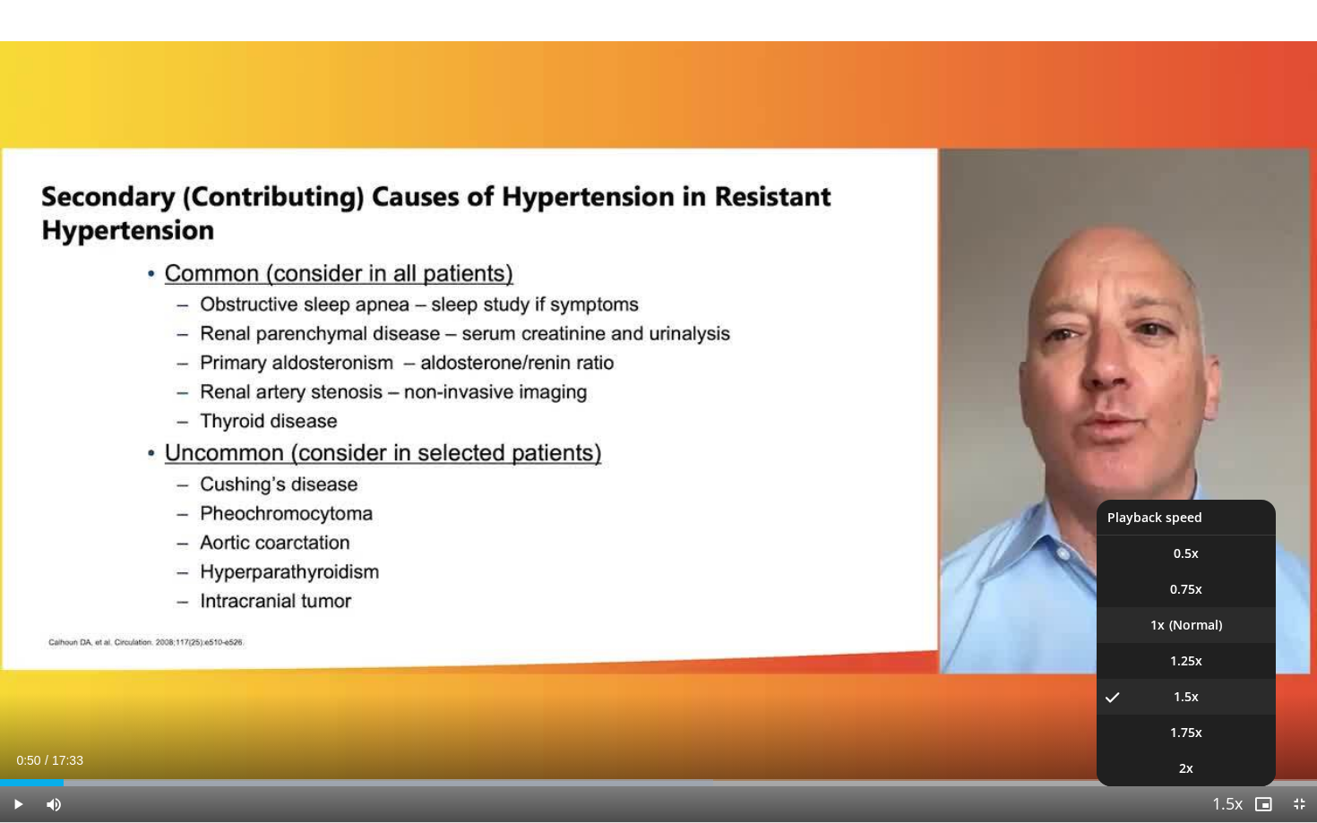
click at [1176, 626] on li "1x" at bounding box center [1186, 625] width 179 height 36
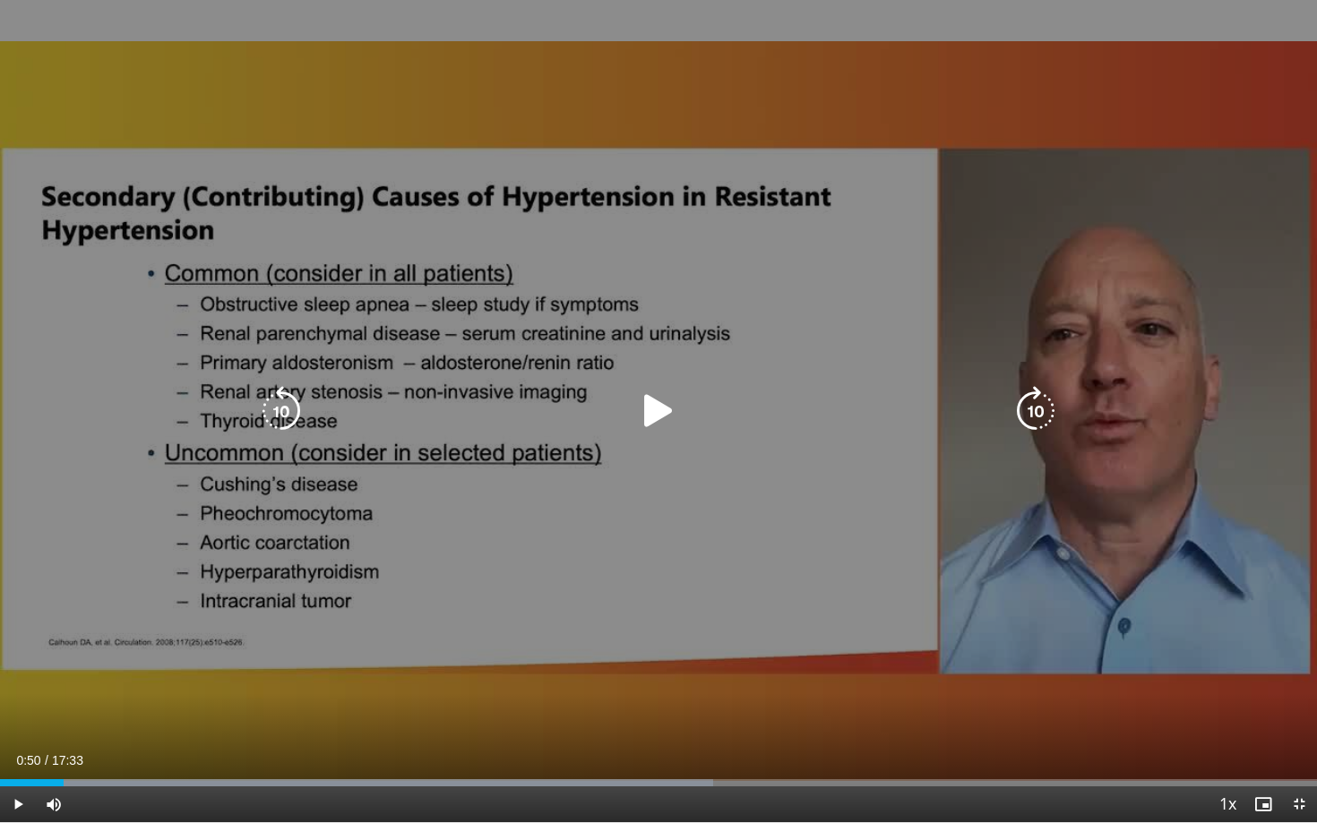
click at [657, 417] on icon "Video Player" at bounding box center [658, 411] width 50 height 50
click at [295, 410] on icon "Video Player" at bounding box center [281, 411] width 50 height 50
click at [663, 419] on icon "Video Player" at bounding box center [658, 411] width 50 height 50
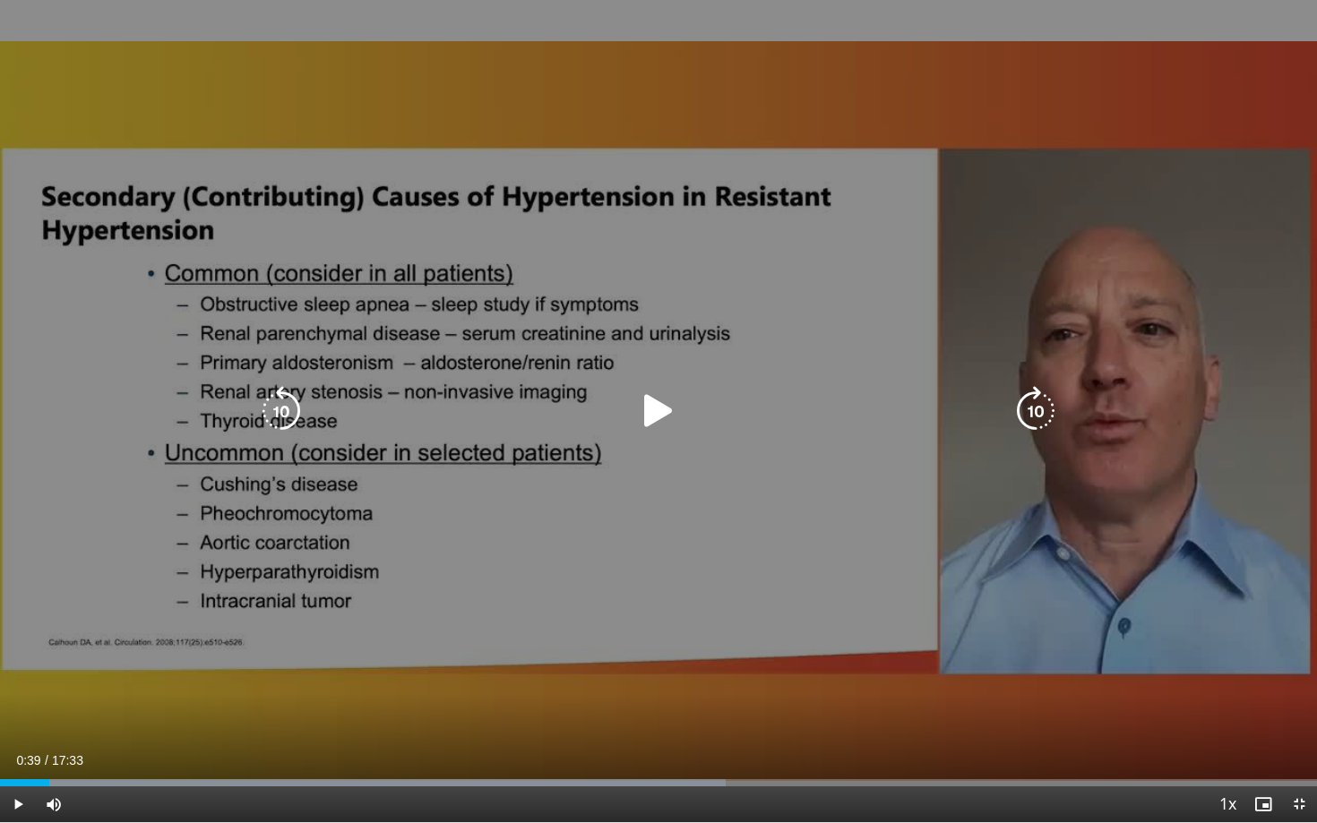
click at [645, 406] on icon "Video Player" at bounding box center [658, 411] width 50 height 50
click at [1026, 409] on icon "Video Player" at bounding box center [1036, 411] width 50 height 50
click at [660, 416] on icon "Video Player" at bounding box center [658, 411] width 50 height 50
click at [654, 417] on icon "Video Player" at bounding box center [658, 411] width 50 height 50
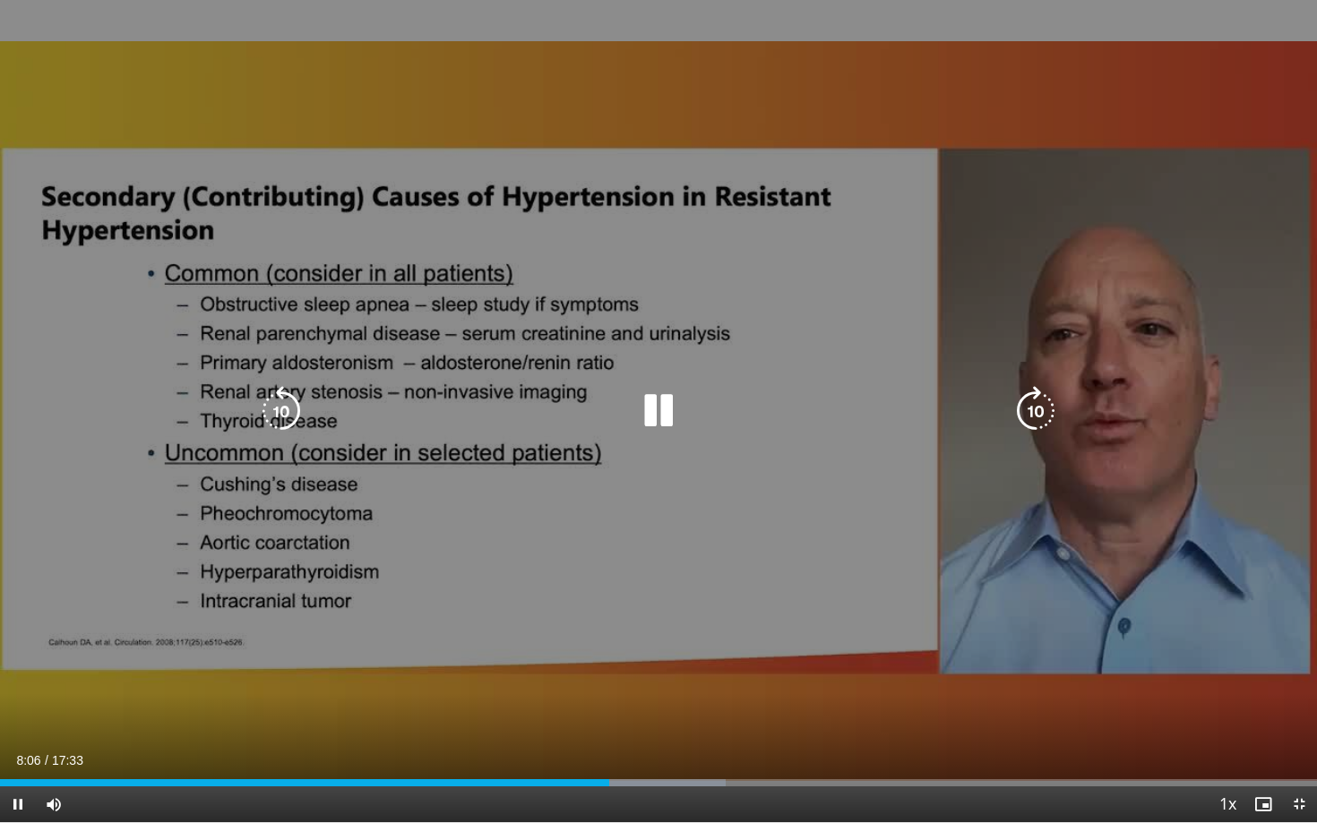
click at [1037, 409] on icon "Video Player" at bounding box center [1036, 411] width 50 height 50
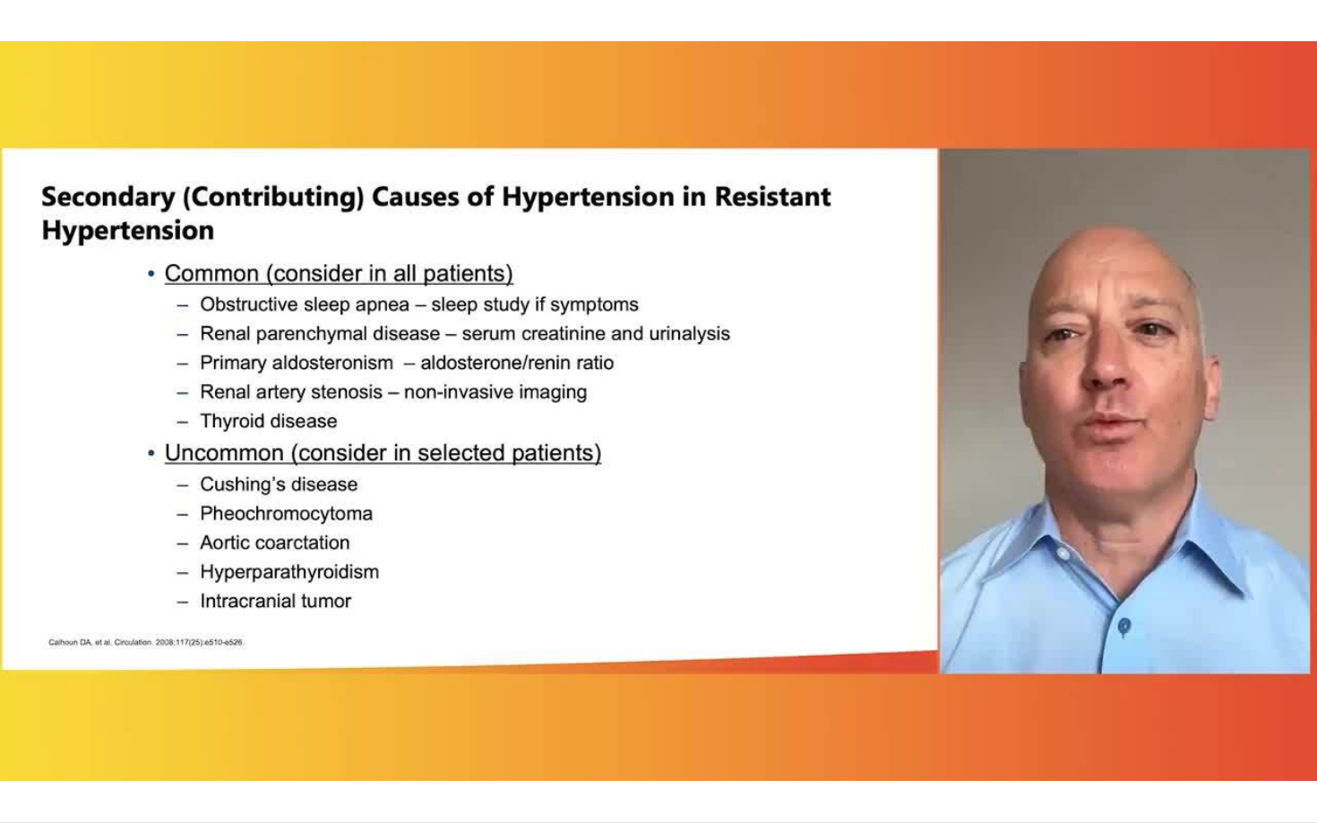
click at [663, 408] on div "20 seconds Tap to unmute" at bounding box center [658, 411] width 1317 height 822
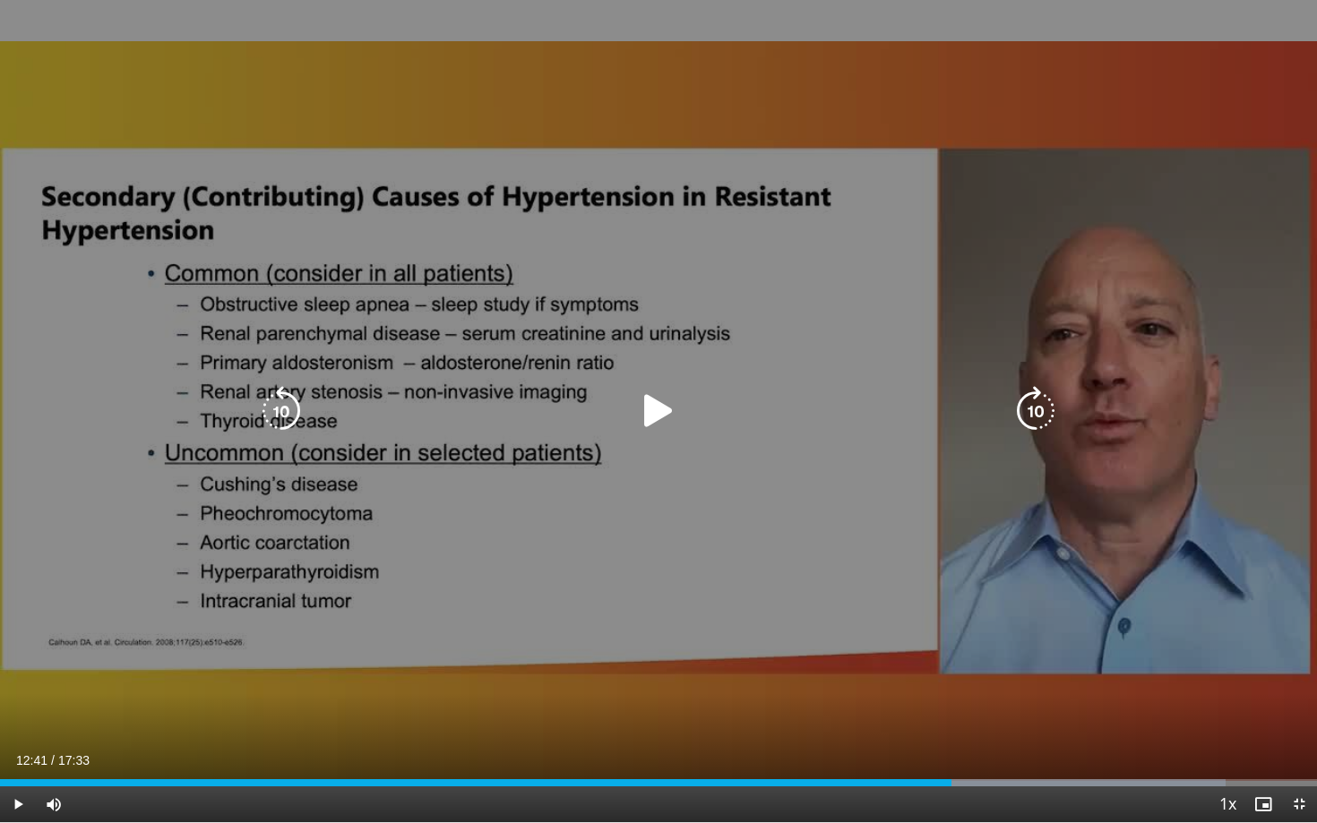
click at [651, 417] on icon "Video Player" at bounding box center [658, 411] width 50 height 50
click at [1025, 88] on div "20 seconds Tap to unmute" at bounding box center [658, 411] width 1317 height 822
click at [785, 334] on div "20 seconds Tap to unmute" at bounding box center [658, 411] width 1317 height 822
click at [653, 418] on icon "Video Player" at bounding box center [658, 411] width 50 height 50
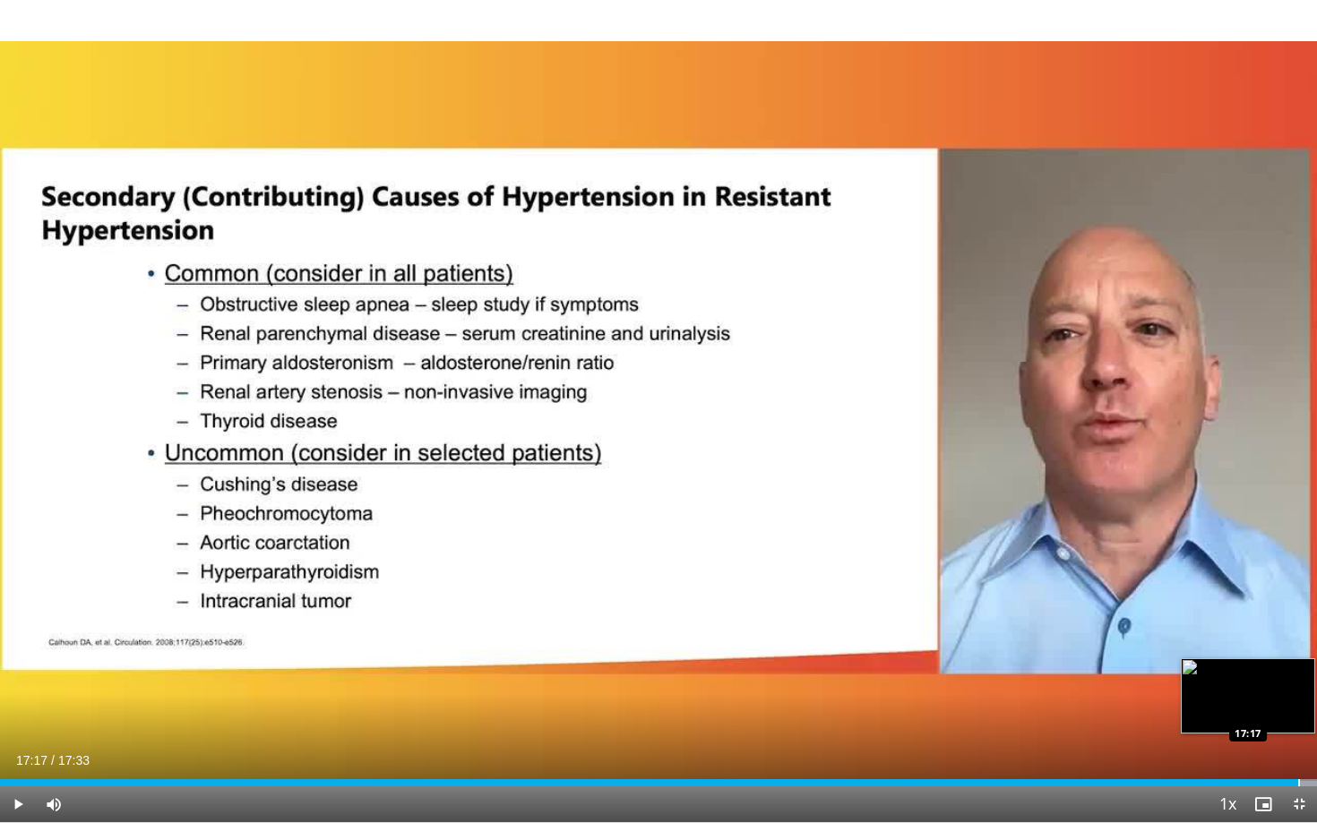
click at [933, 688] on div "Loaded : 99.99% 17:17 17:17" at bounding box center [658, 782] width 1317 height 7
